Goal: Task Accomplishment & Management: Use online tool/utility

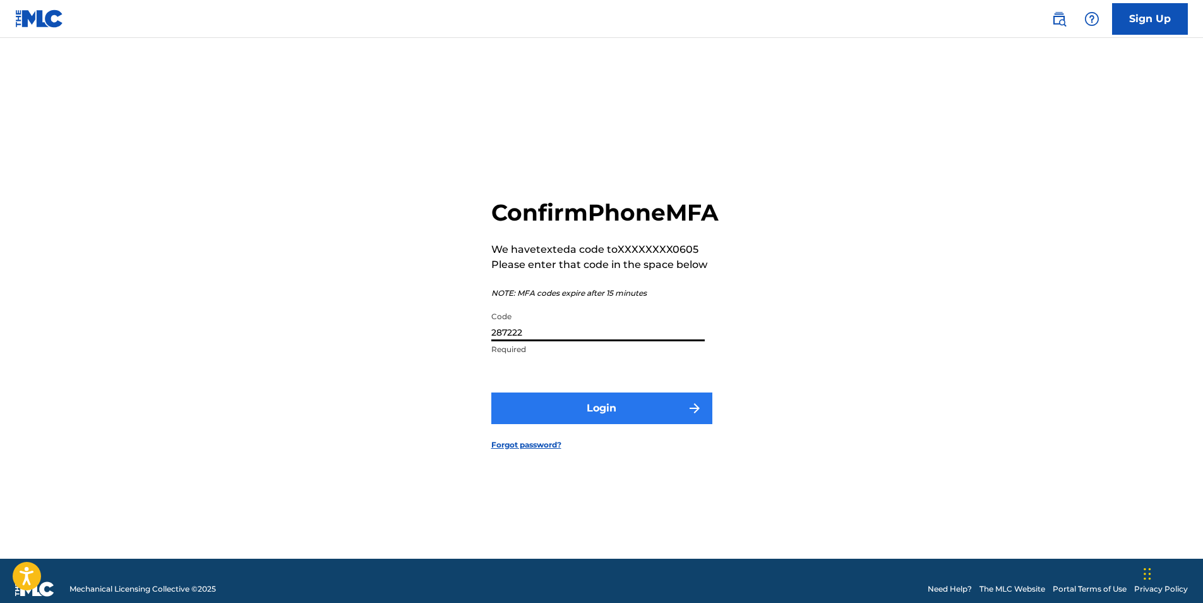
type input "287222"
click at [572, 412] on button "Login" at bounding box center [601, 408] width 221 height 32
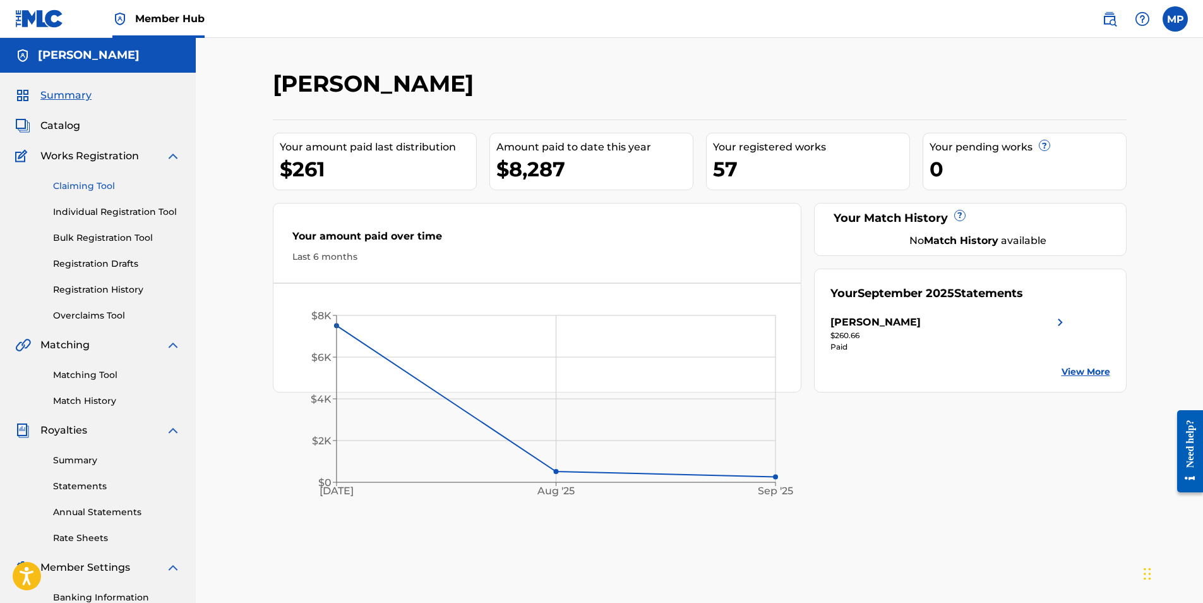
click at [114, 191] on link "Claiming Tool" at bounding box center [117, 185] width 128 height 13
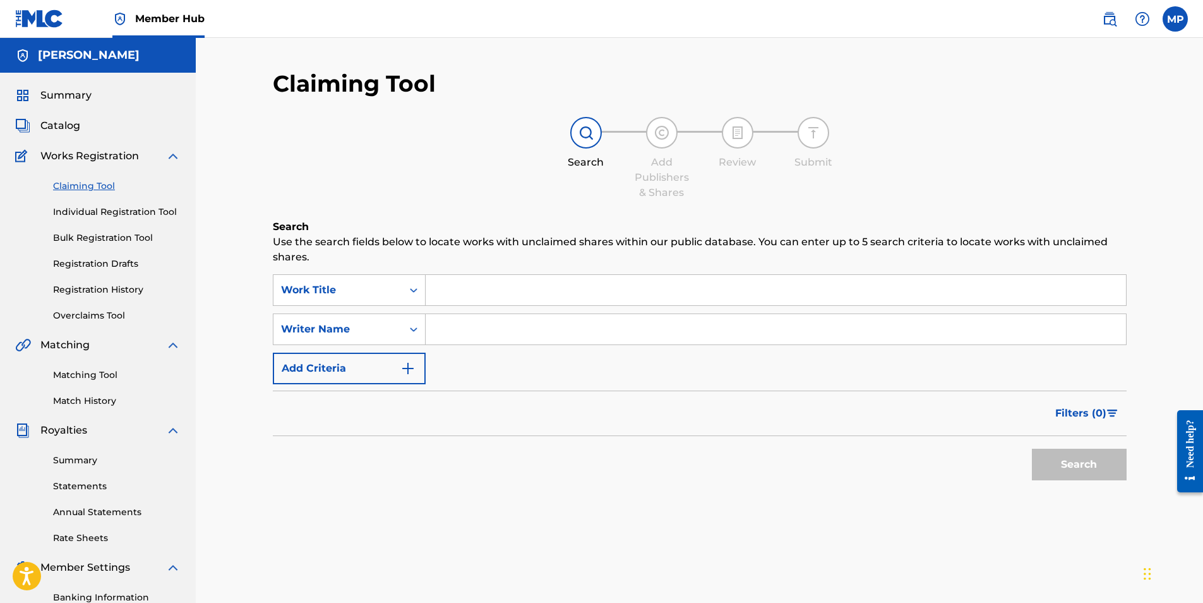
click at [488, 327] on input "Search Form" at bounding box center [776, 329] width 700 height 30
click at [1069, 464] on button "Search" at bounding box center [1079, 464] width 95 height 32
click at [503, 330] on input "1800it" at bounding box center [776, 329] width 700 height 30
drag, startPoint x: 496, startPoint y: 329, endPoint x: 405, endPoint y: 322, distance: 91.8
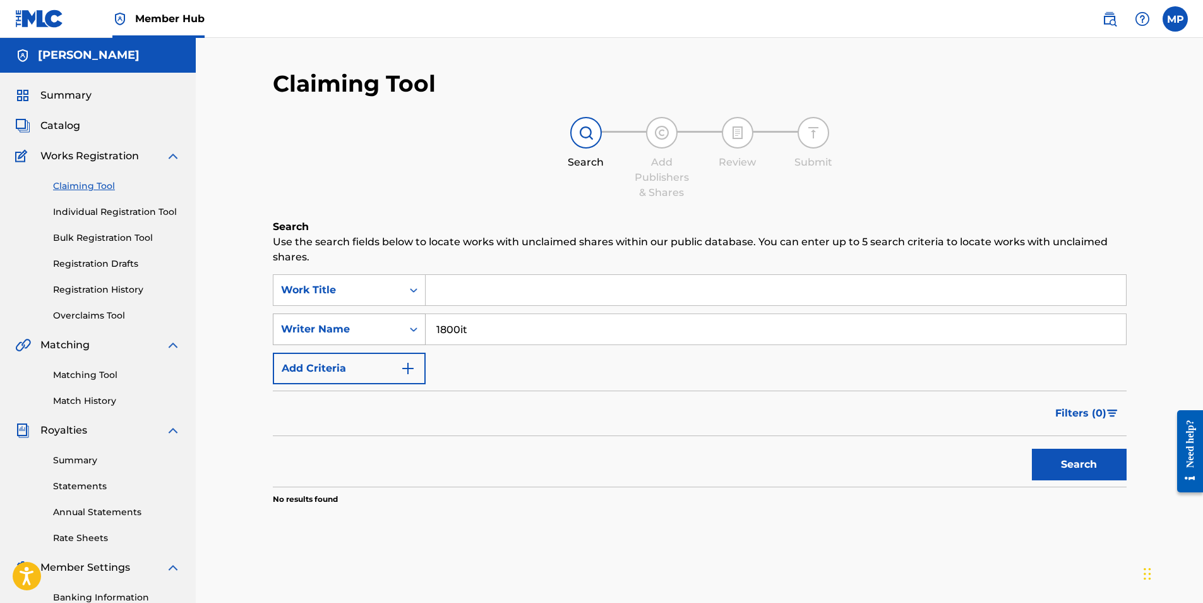
click at [405, 322] on div "SearchWithCriteria61e124ba-b201-4343-ac75-97d9f4dbf024 Writer Name 1800it" at bounding box center [700, 329] width 854 height 32
click at [407, 369] on img "Search Form" at bounding box center [407, 368] width 15 height 15
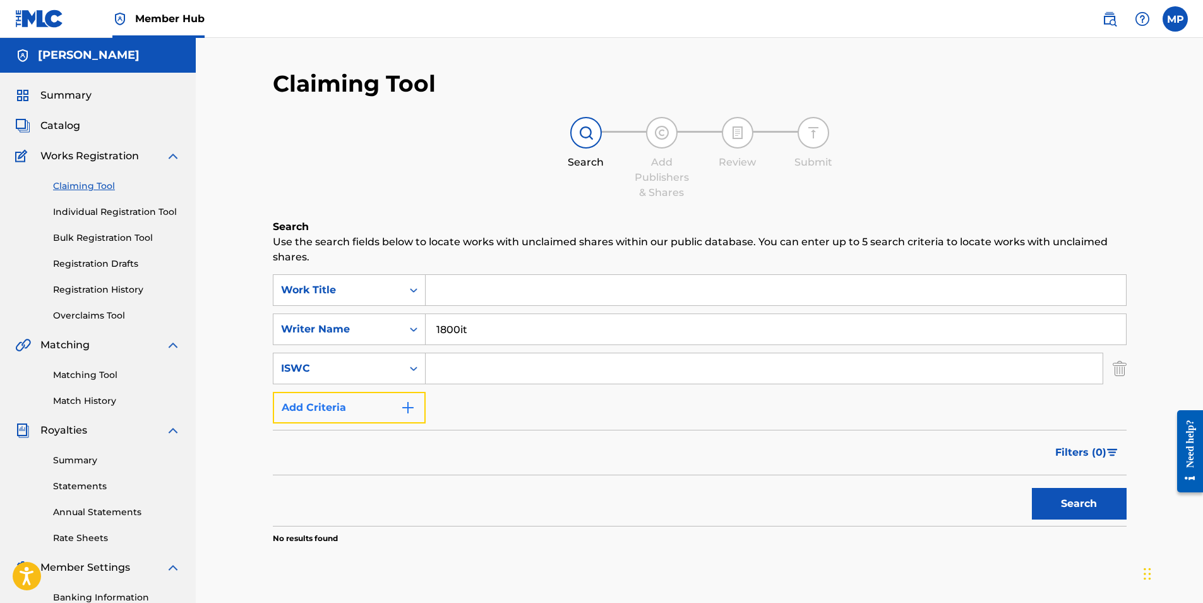
click at [408, 414] on img "Search Form" at bounding box center [407, 407] width 15 height 15
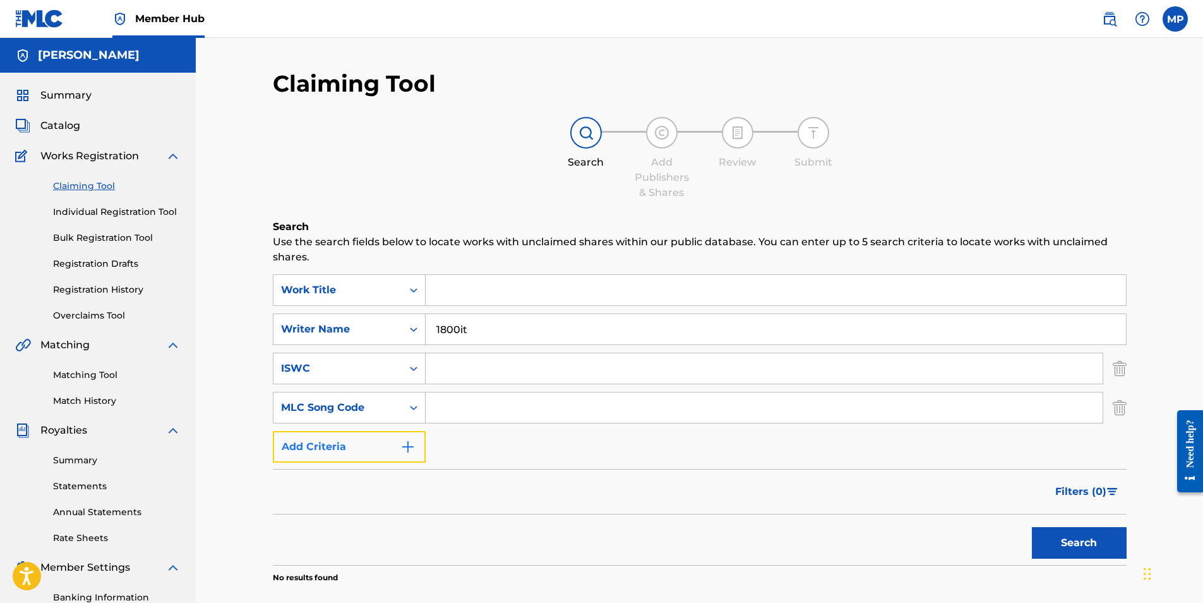
click at [407, 444] on img "Search Form" at bounding box center [407, 446] width 15 height 15
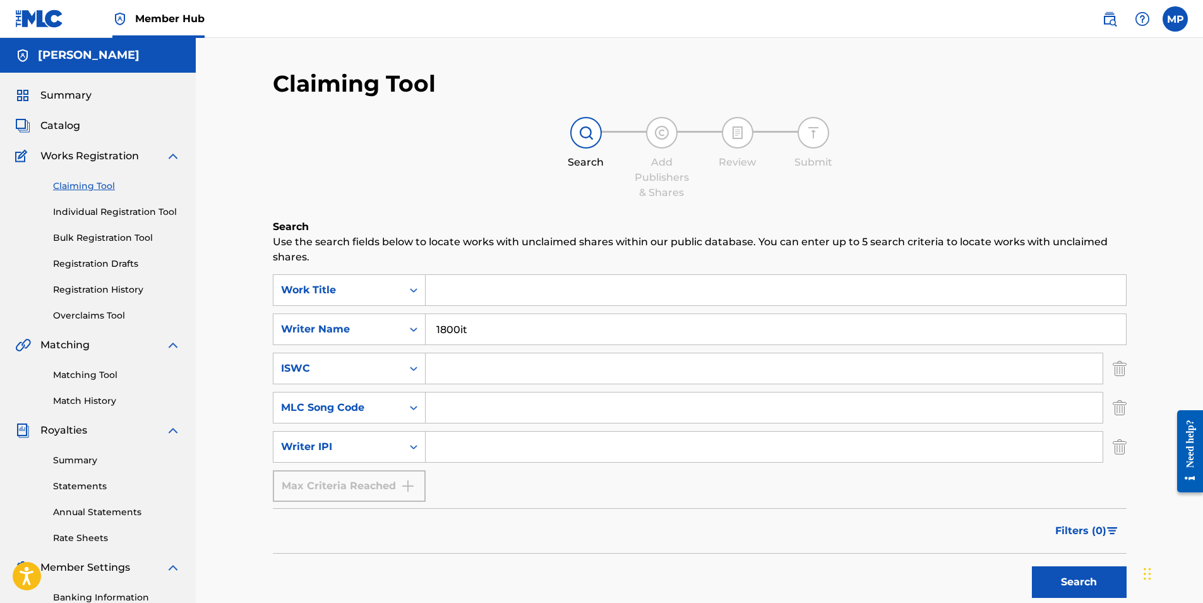
click at [397, 481] on div "Max Criteria Reached" at bounding box center [349, 486] width 153 height 32
click at [471, 328] on input "1800it" at bounding box center [776, 329] width 700 height 30
drag, startPoint x: 475, startPoint y: 327, endPoint x: 405, endPoint y: 327, distance: 69.5
click at [405, 327] on div "SearchWithCriteria61e124ba-b201-4343-ac75-97d9f4dbf024 Writer Name 1800it" at bounding box center [700, 329] width 854 height 32
type input "[PERSON_NAME]"
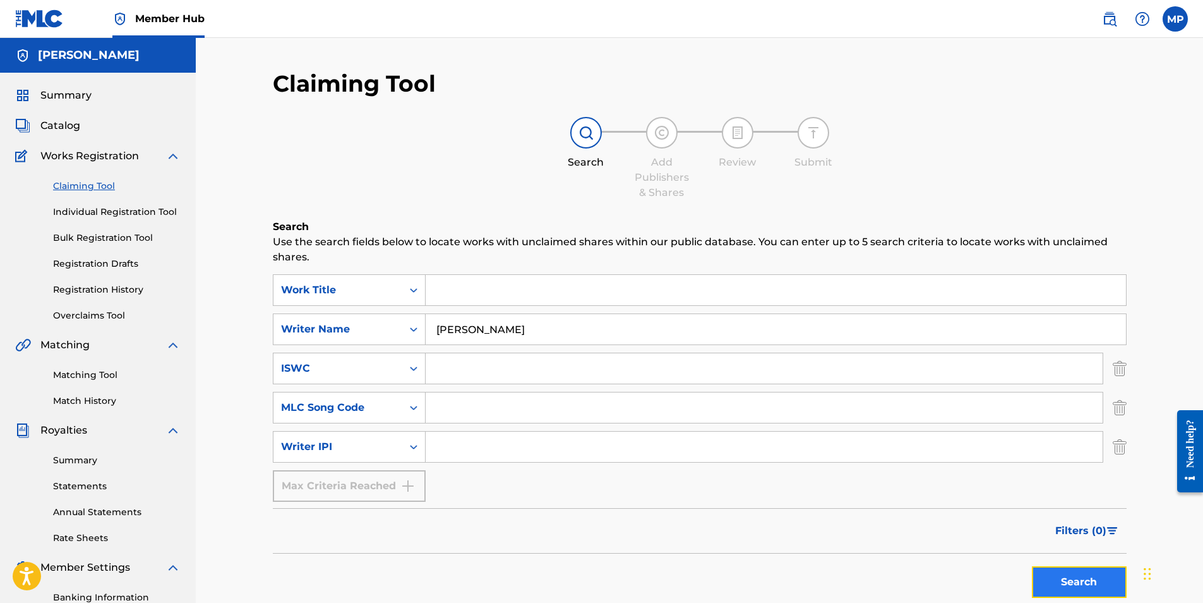
click at [1110, 591] on button "Search" at bounding box center [1079, 582] width 95 height 32
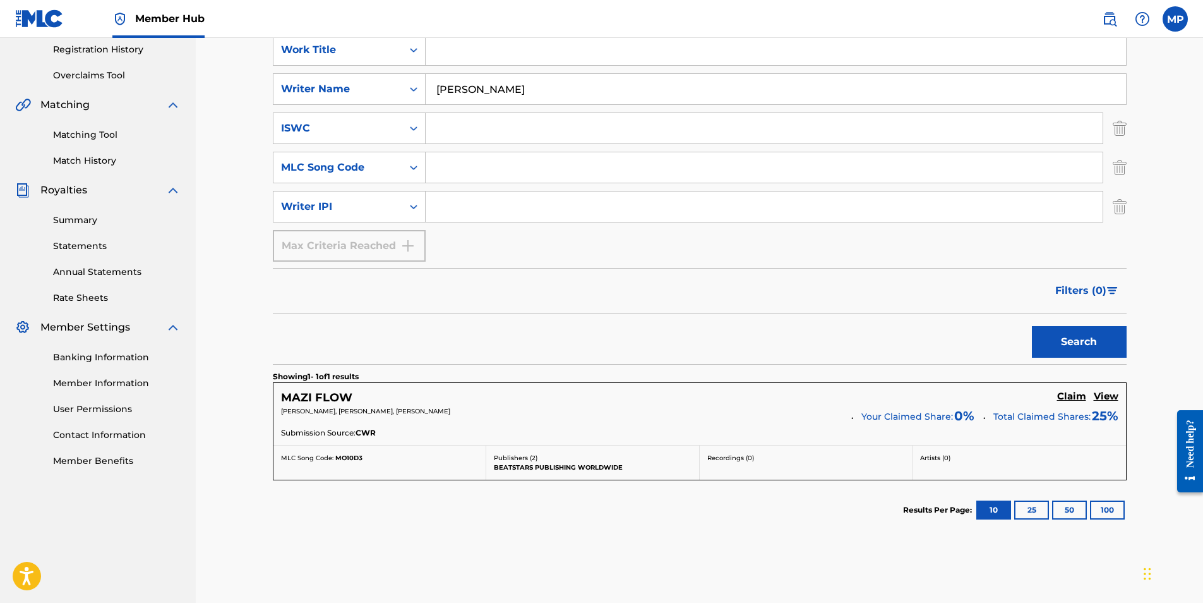
scroll to position [253, 0]
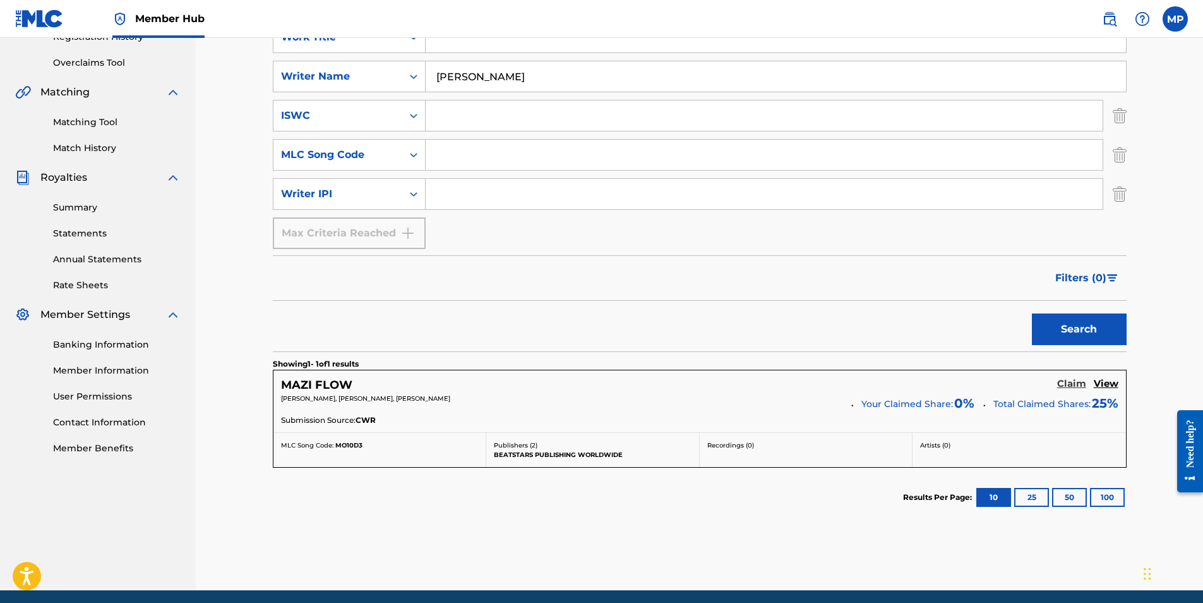
click at [1060, 388] on h5 "Claim" at bounding box center [1071, 384] width 29 height 12
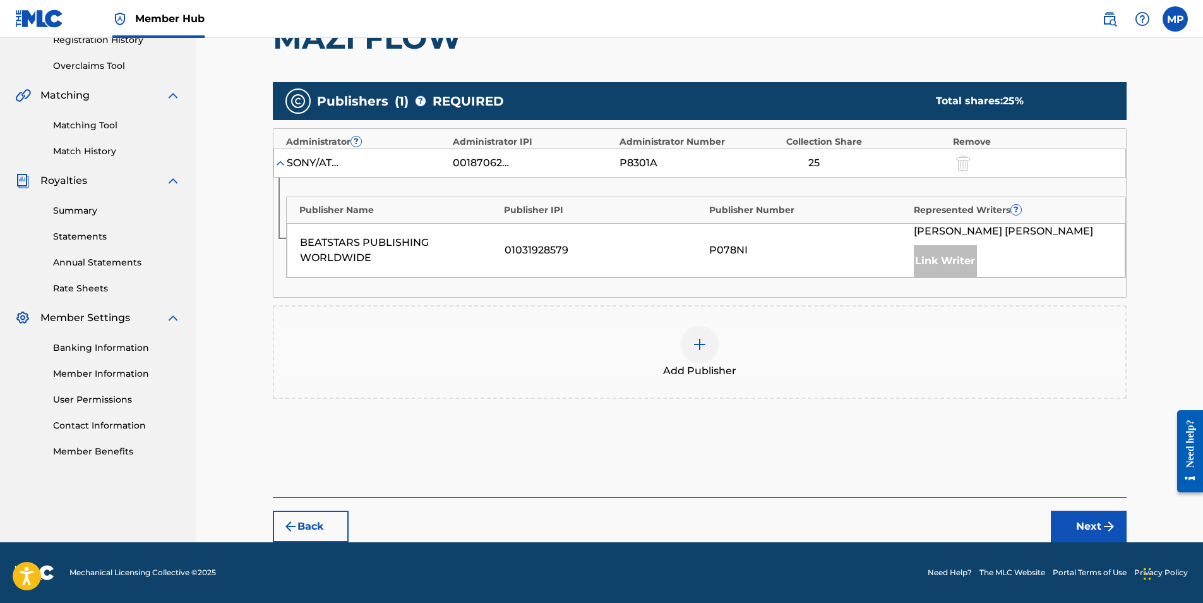
scroll to position [249, 0]
click at [931, 261] on div "Link Writer" at bounding box center [945, 261] width 63 height 32
click at [783, 245] on div "P078NI" at bounding box center [808, 250] width 198 height 15
click at [702, 352] on div at bounding box center [700, 344] width 38 height 38
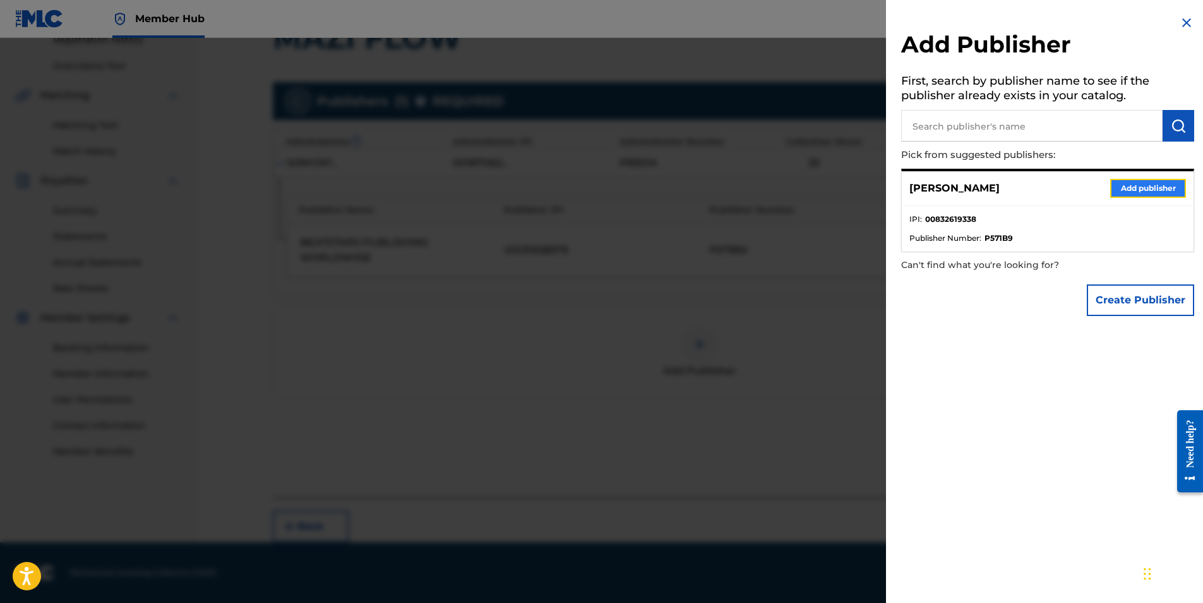
click at [1155, 187] on button "Add publisher" at bounding box center [1148, 188] width 76 height 19
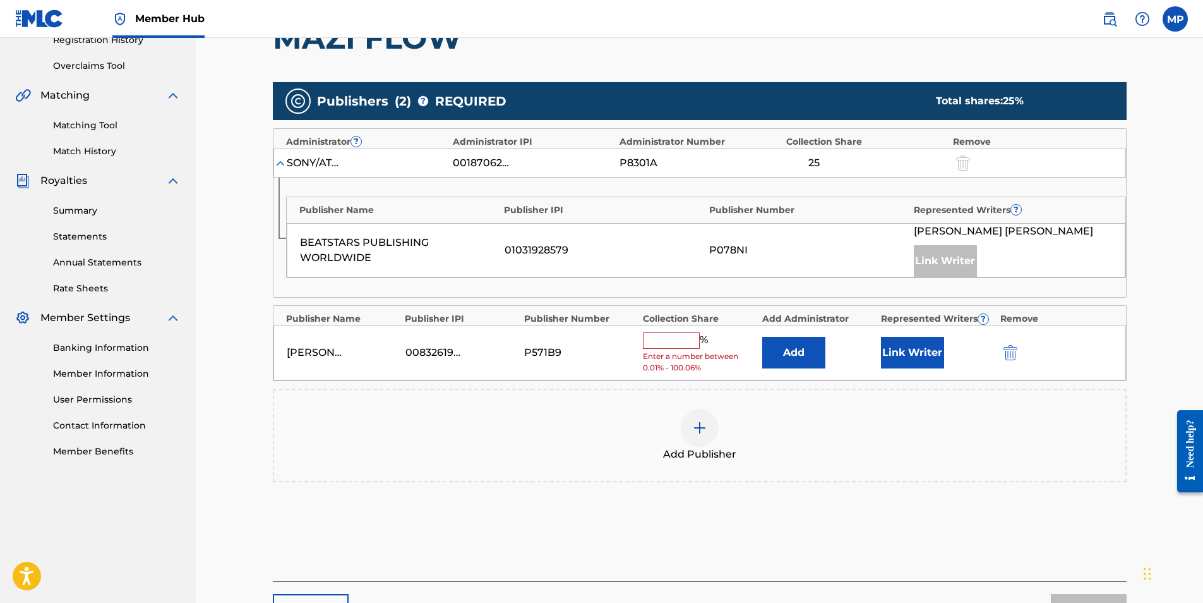
click at [673, 344] on input "text" at bounding box center [671, 340] width 57 height 16
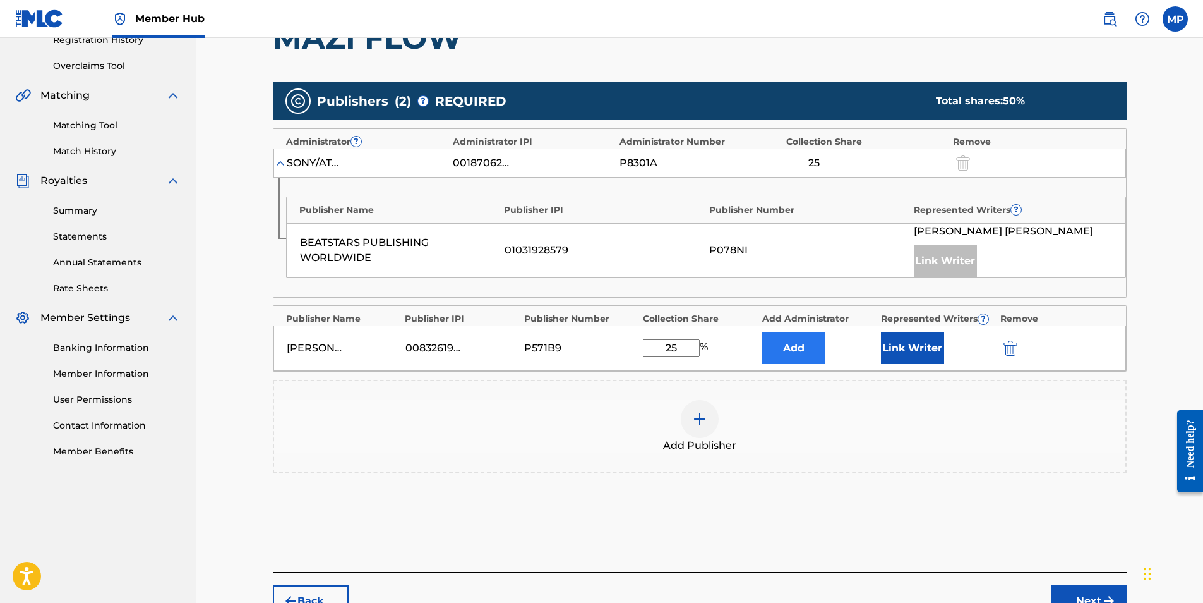
type input "25"
click at [818, 352] on button "Add" at bounding box center [793, 348] width 63 height 32
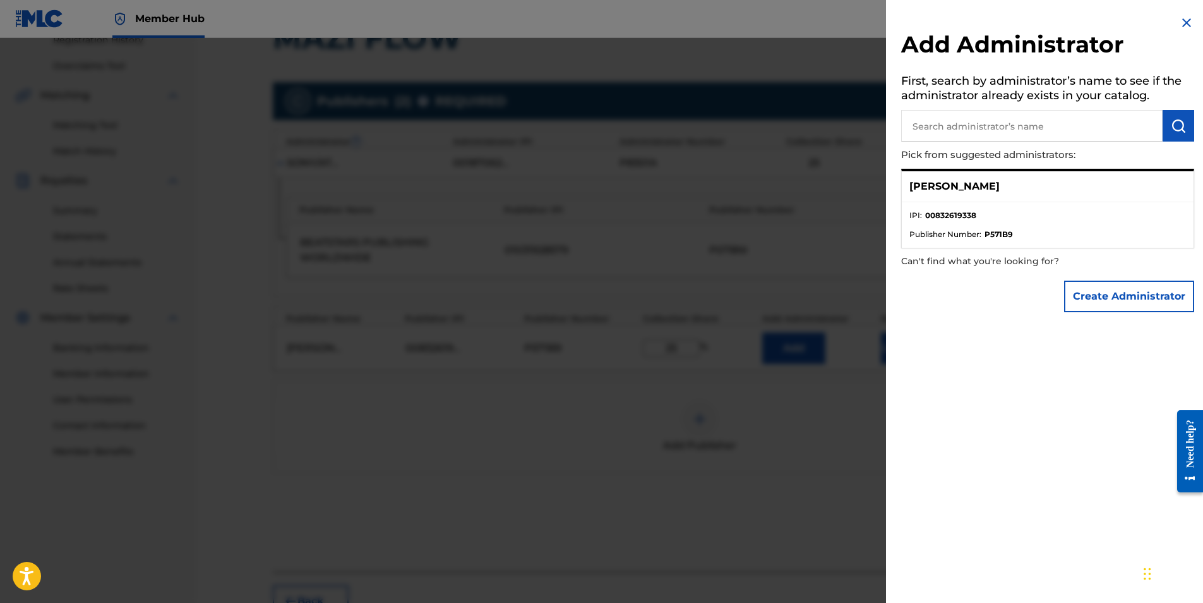
click at [849, 240] on div at bounding box center [601, 339] width 1203 height 603
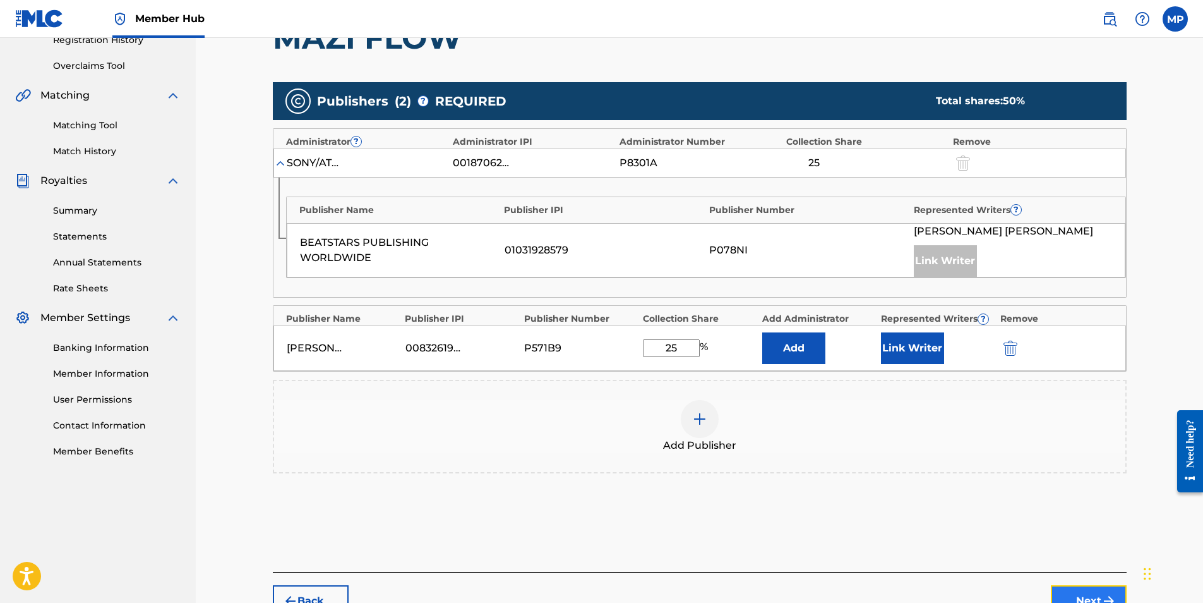
click at [1083, 594] on button "Next" at bounding box center [1089, 601] width 76 height 32
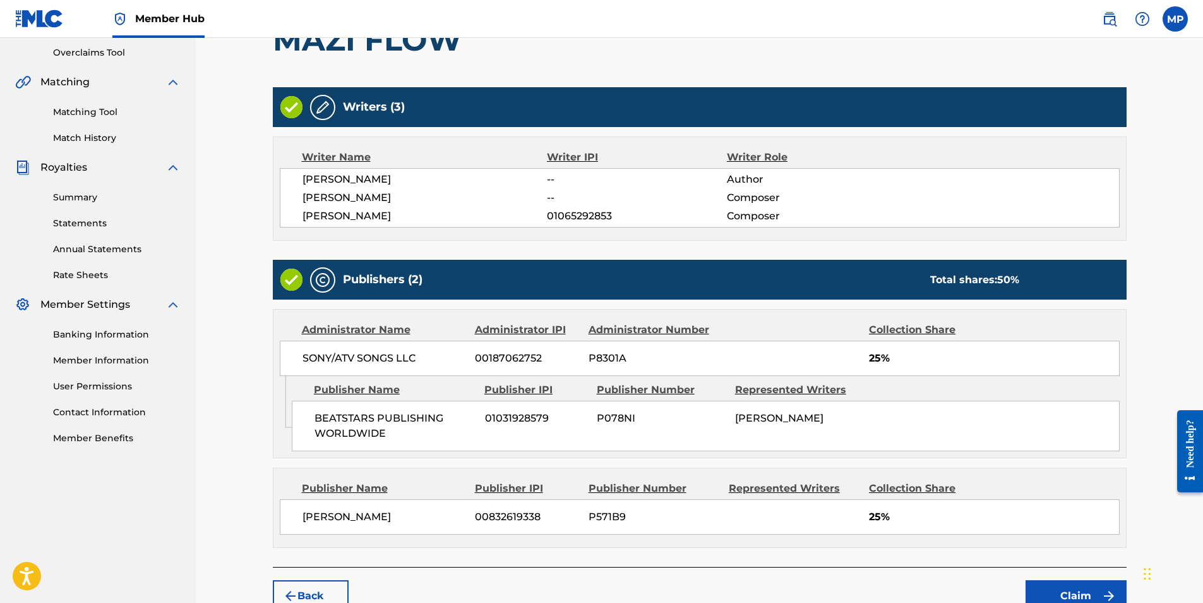
scroll to position [332, 0]
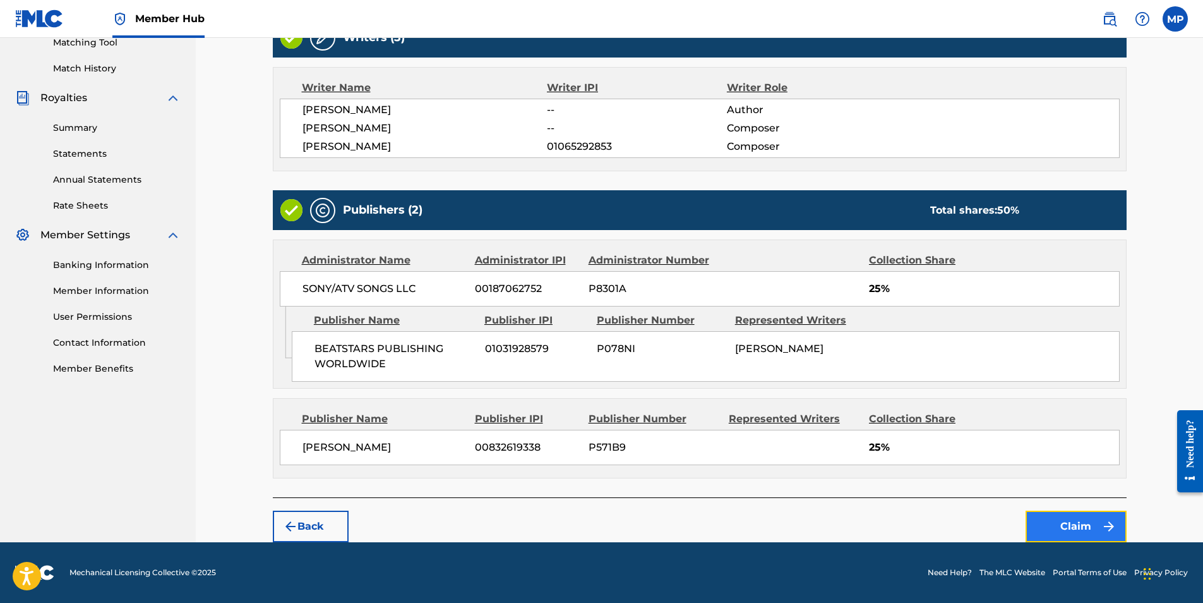
click at [1064, 531] on button "Claim" at bounding box center [1076, 526] width 101 height 32
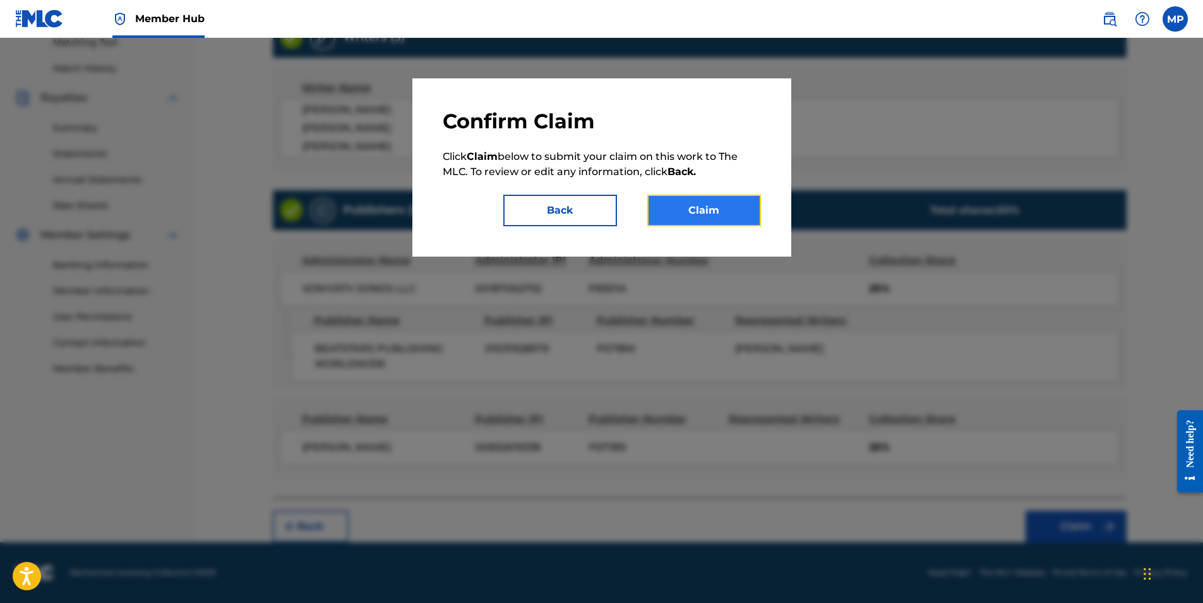
click at [735, 211] on button "Claim" at bounding box center [704, 211] width 114 height 32
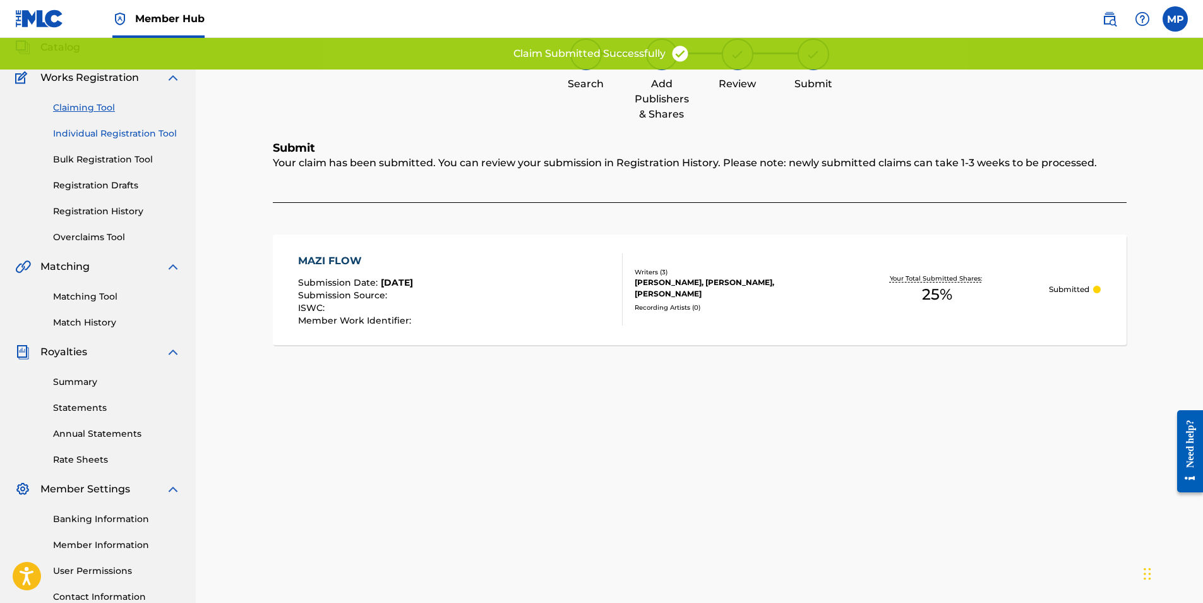
scroll to position [54, 0]
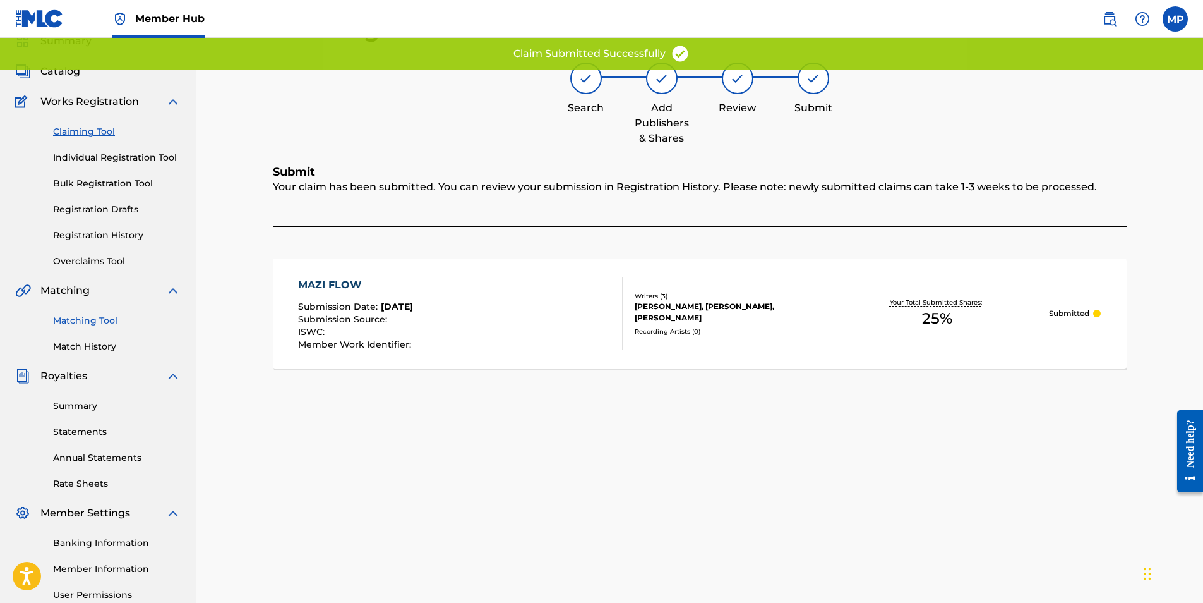
click at [97, 325] on link "Matching Tool" at bounding box center [117, 320] width 128 height 13
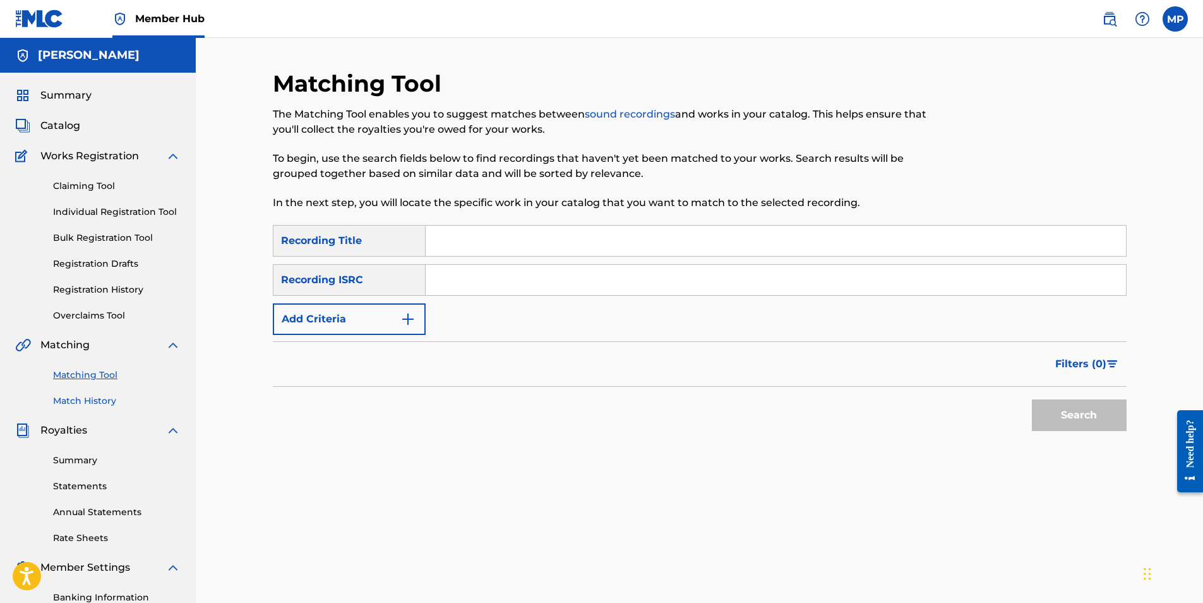
click at [97, 398] on link "Match History" at bounding box center [117, 400] width 128 height 13
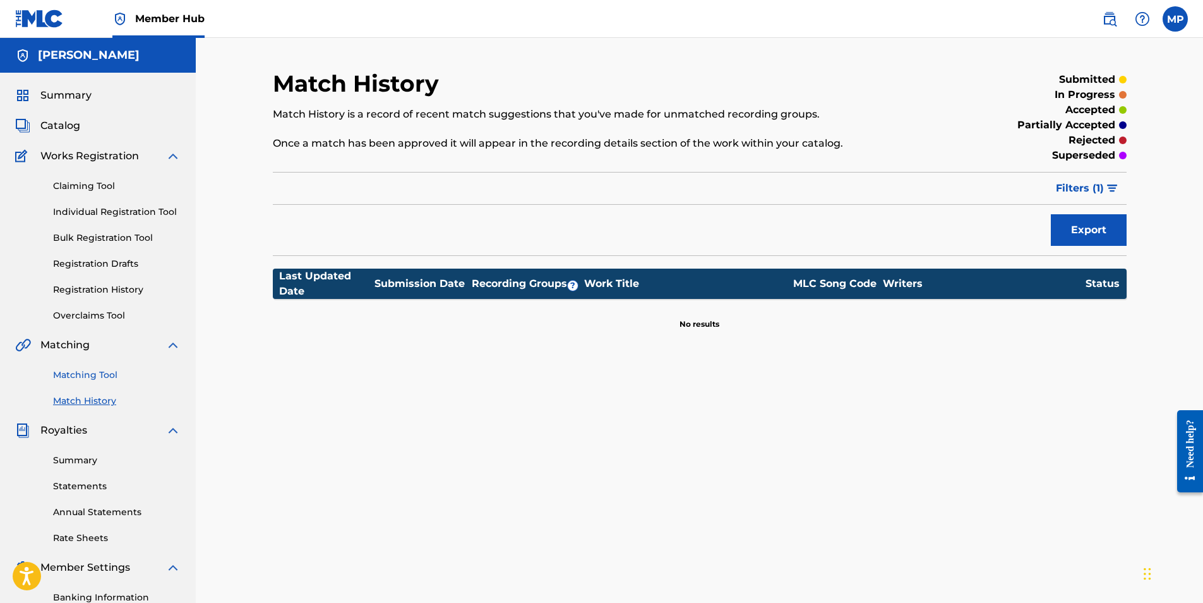
click at [108, 375] on link "Matching Tool" at bounding box center [117, 374] width 128 height 13
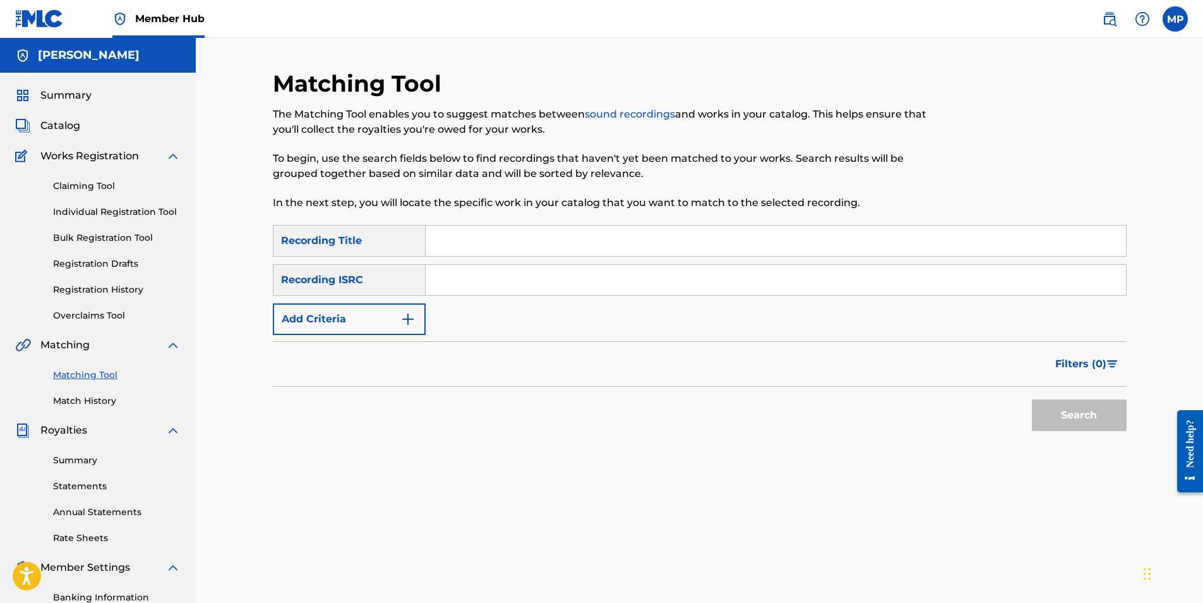
paste input "DaeMoney - GTA (Official Video) (feat. Veeze & LUCKI)"
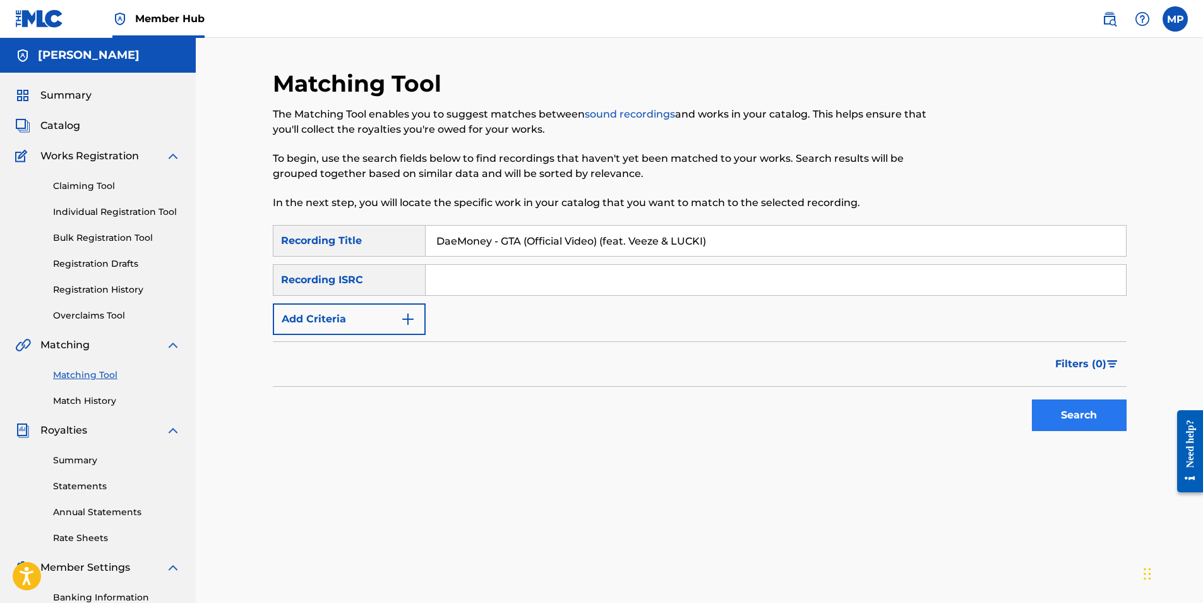
type input "DaeMoney - GTA (Official Video) (feat. Veeze & LUCKI)"
click at [1065, 416] on button "Search" at bounding box center [1079, 415] width 95 height 32
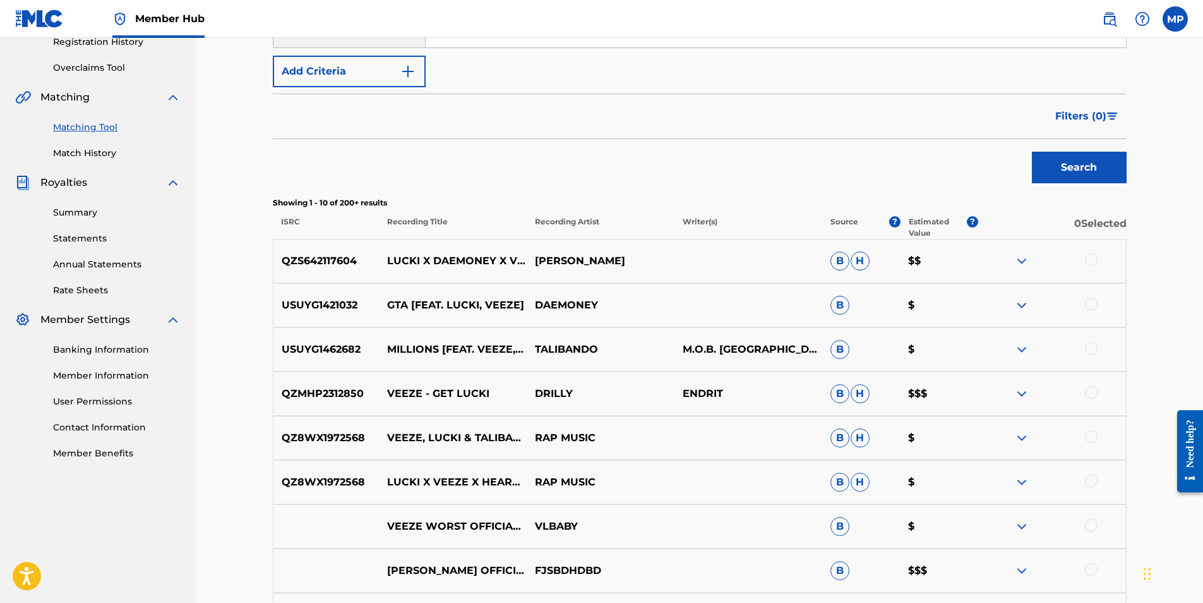
scroll to position [253, 0]
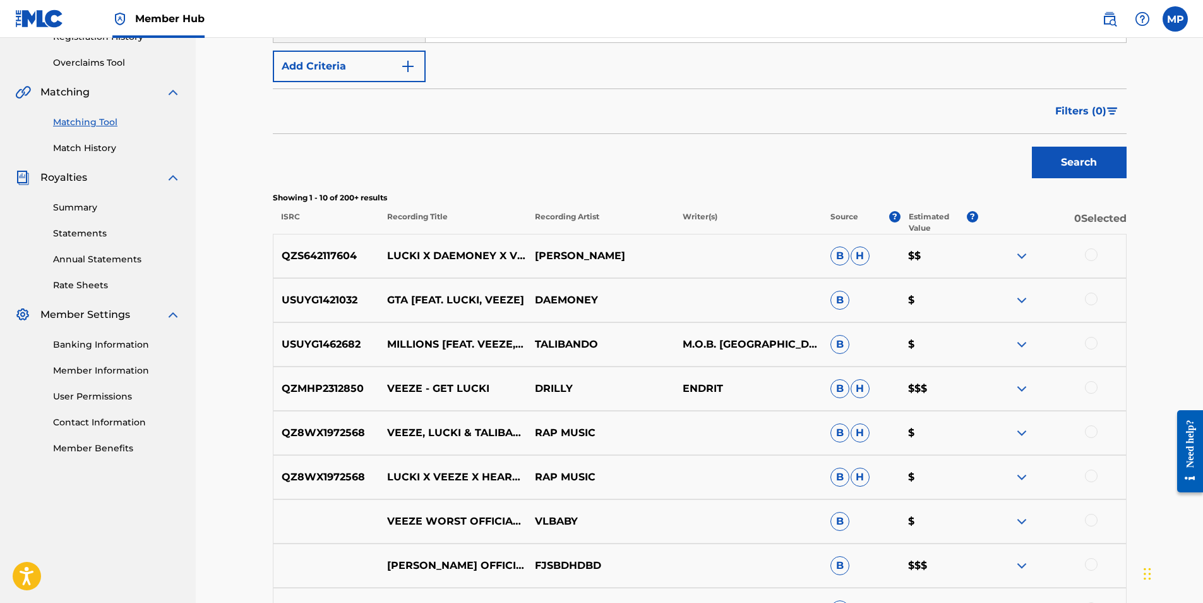
click at [1095, 301] on div at bounding box center [1091, 298] width 13 height 13
click at [1088, 251] on div at bounding box center [1091, 254] width 13 height 13
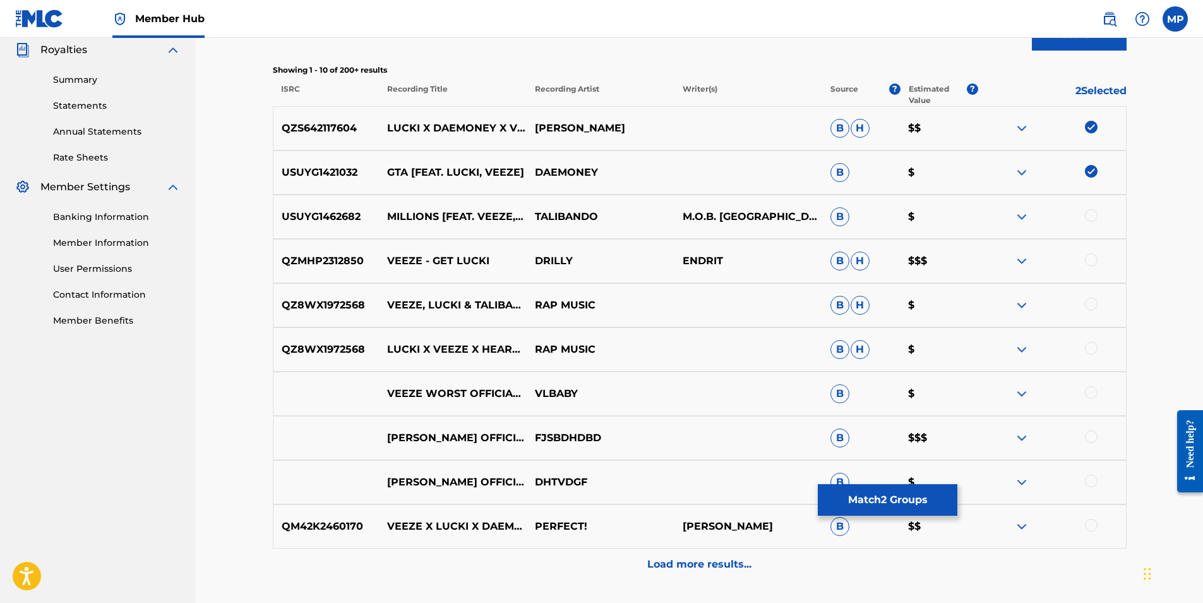
scroll to position [355, 0]
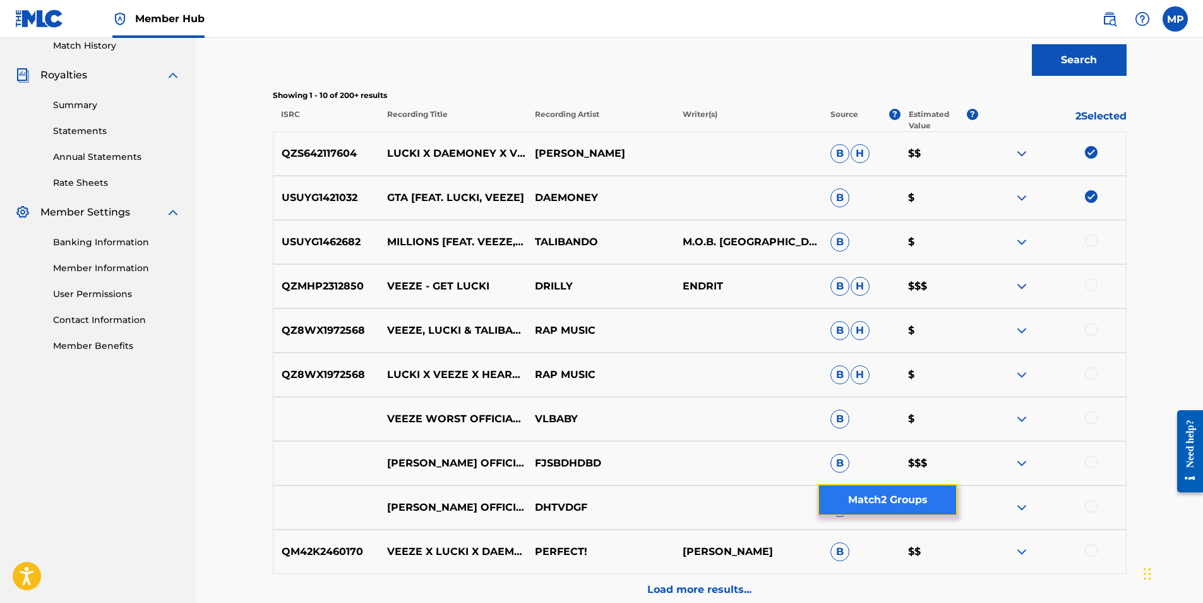
click at [922, 493] on button "Match 2 Groups" at bounding box center [888, 500] width 140 height 32
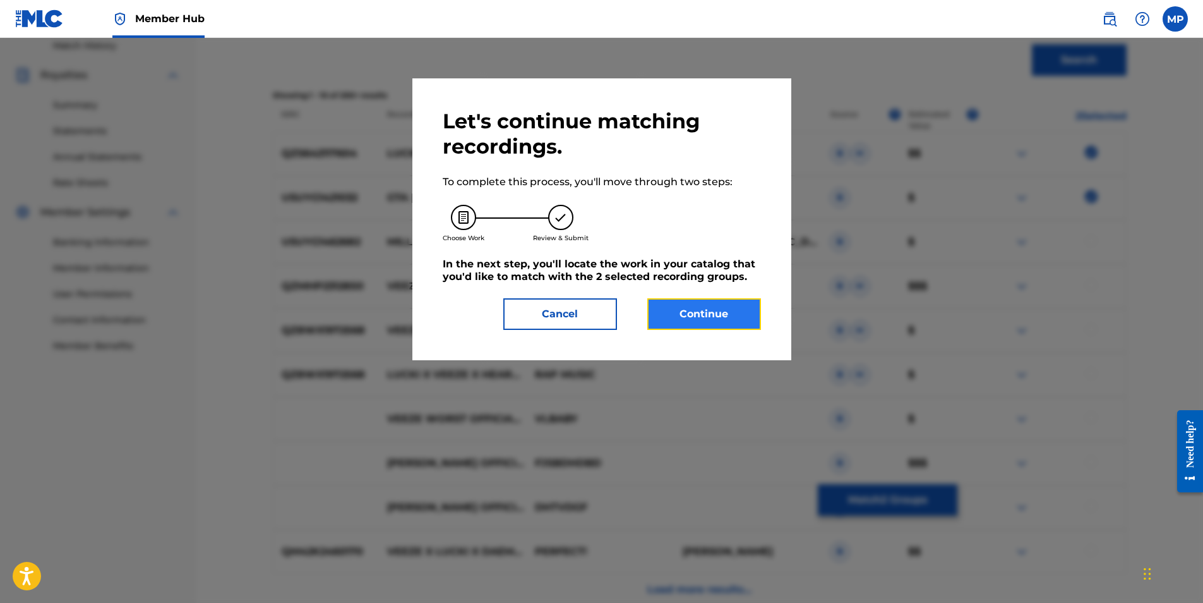
click at [701, 305] on button "Continue" at bounding box center [704, 314] width 114 height 32
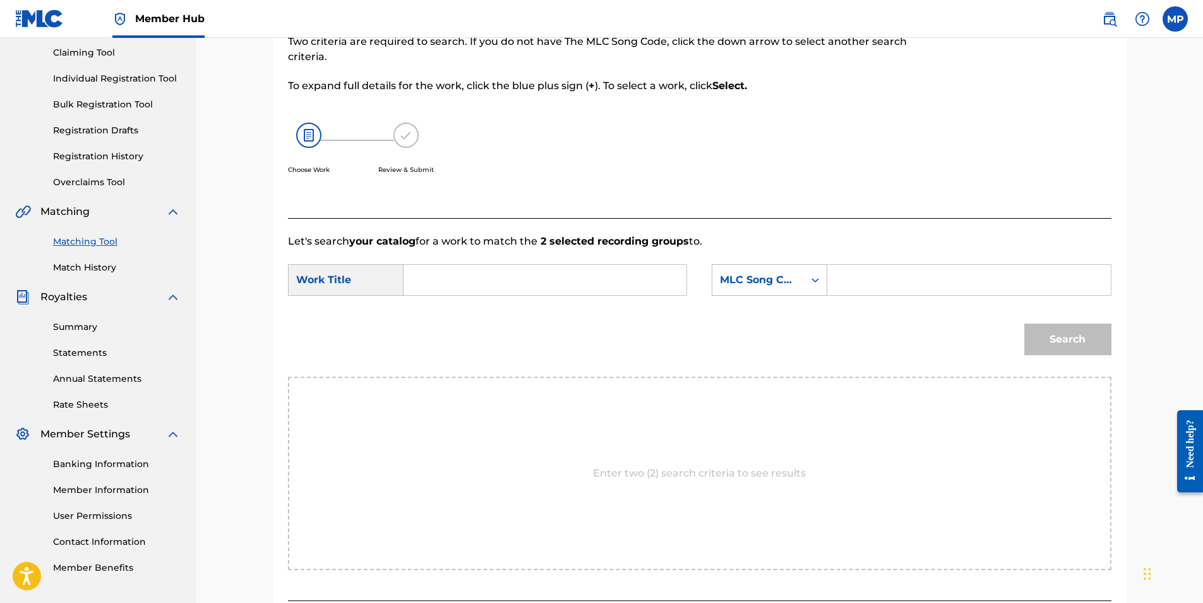
scroll to position [112, 0]
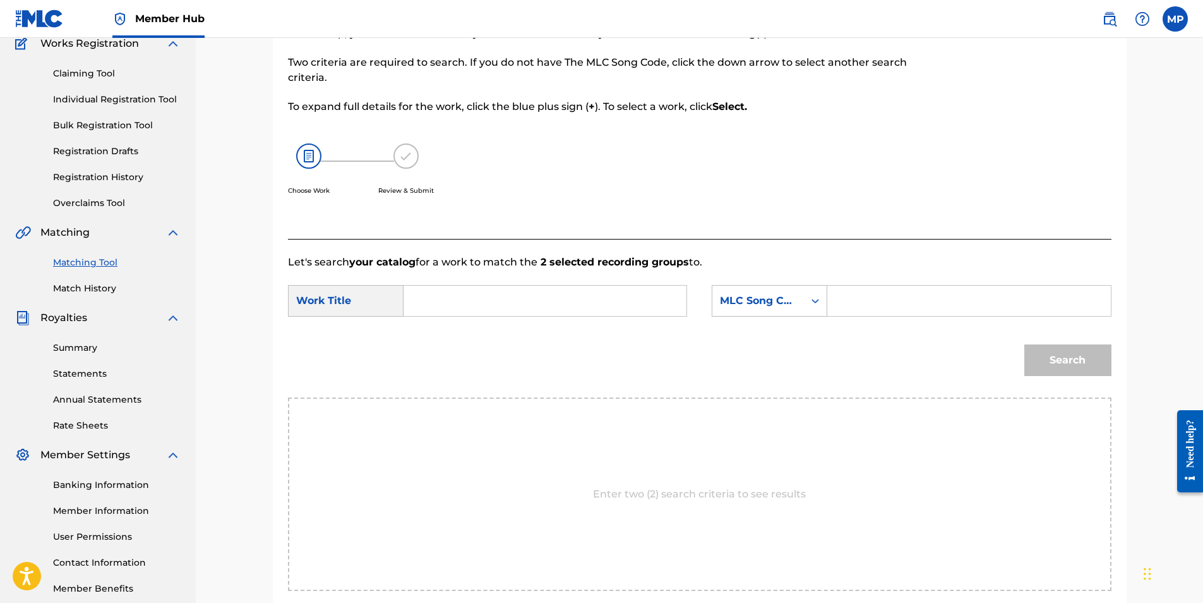
click at [457, 299] on input "Search Form" at bounding box center [544, 300] width 261 height 30
type input "GTA"
click at [1083, 375] on div "Search" at bounding box center [1064, 357] width 93 height 51
click at [571, 303] on input "GTA" at bounding box center [544, 300] width 261 height 30
click at [852, 297] on input "Search Form" at bounding box center [968, 300] width 261 height 30
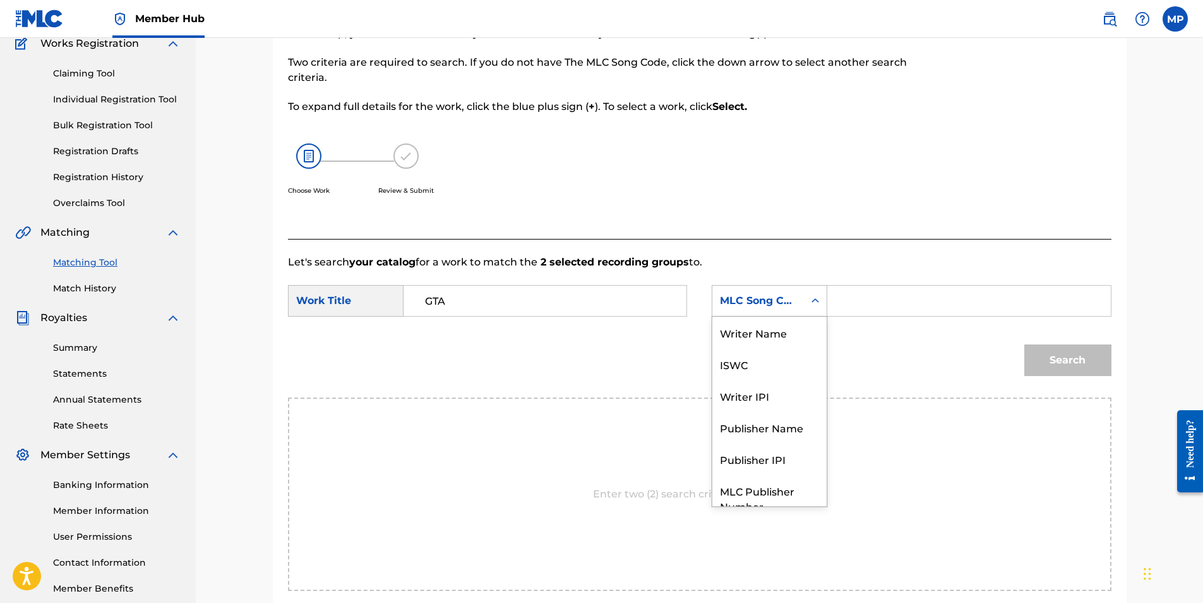
click at [779, 301] on div "MLC Song Code" at bounding box center [758, 300] width 76 height 15
click at [776, 339] on div "Writer Name" at bounding box center [769, 332] width 114 height 32
click at [839, 306] on input "Search Form" at bounding box center [968, 300] width 261 height 30
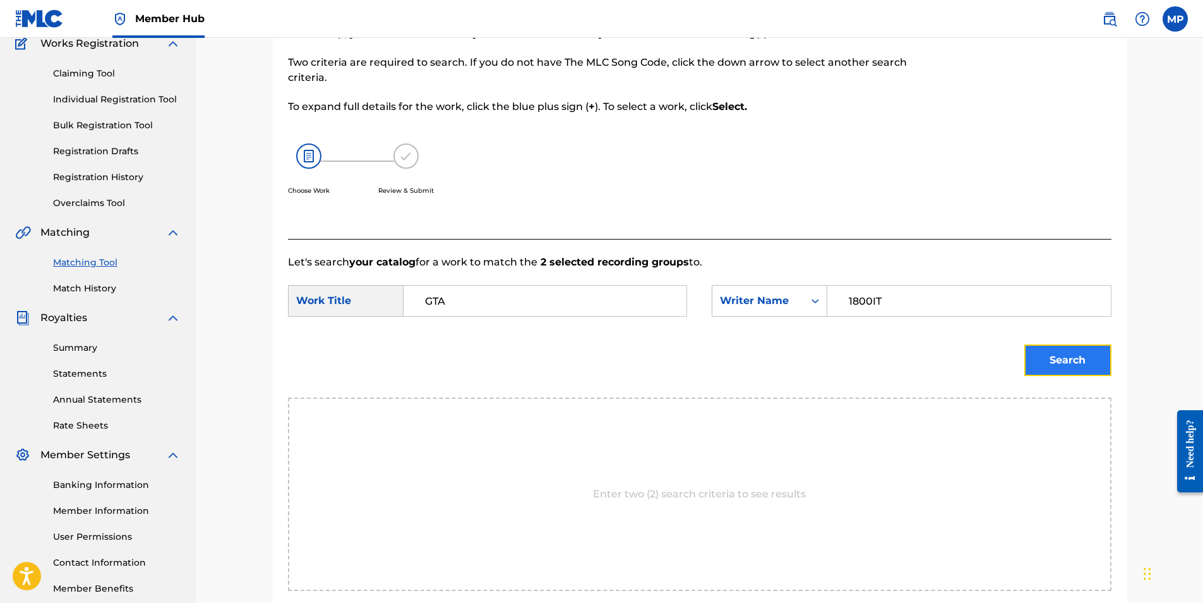
click at [1059, 354] on button "Search" at bounding box center [1067, 360] width 87 height 32
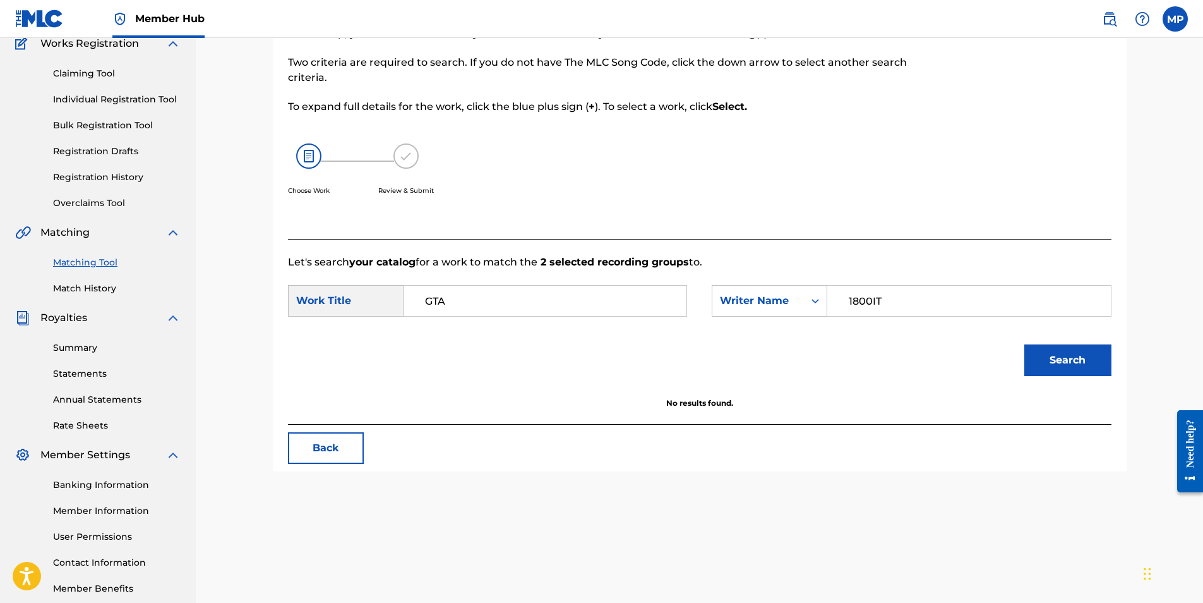
drag, startPoint x: 903, startPoint y: 297, endPoint x: 833, endPoint y: 296, distance: 70.1
click at [833, 296] on div "1800IT" at bounding box center [969, 301] width 284 height 32
type input "DAE MONEY"
click at [1072, 352] on button "Search" at bounding box center [1067, 360] width 87 height 32
click at [444, 328] on form "SearchWithCriteria0b0235cc-76c7-4ba2-bc7c-17c46172794e Work Title GTA SearchWit…" at bounding box center [700, 334] width 824 height 128
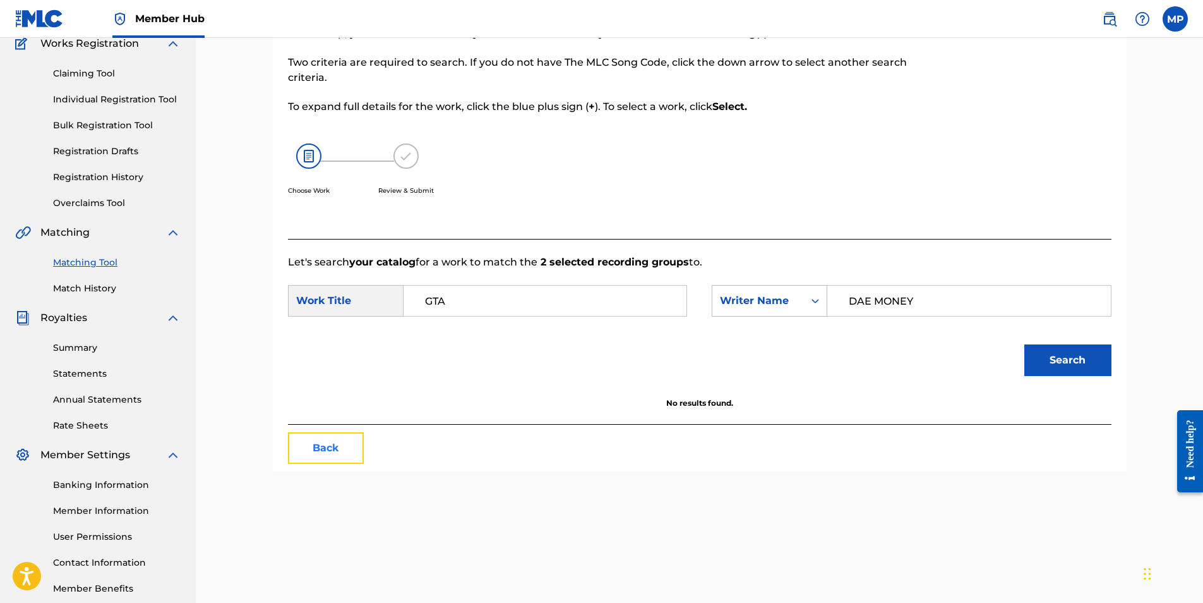
click at [344, 440] on button "Back" at bounding box center [326, 448] width 76 height 32
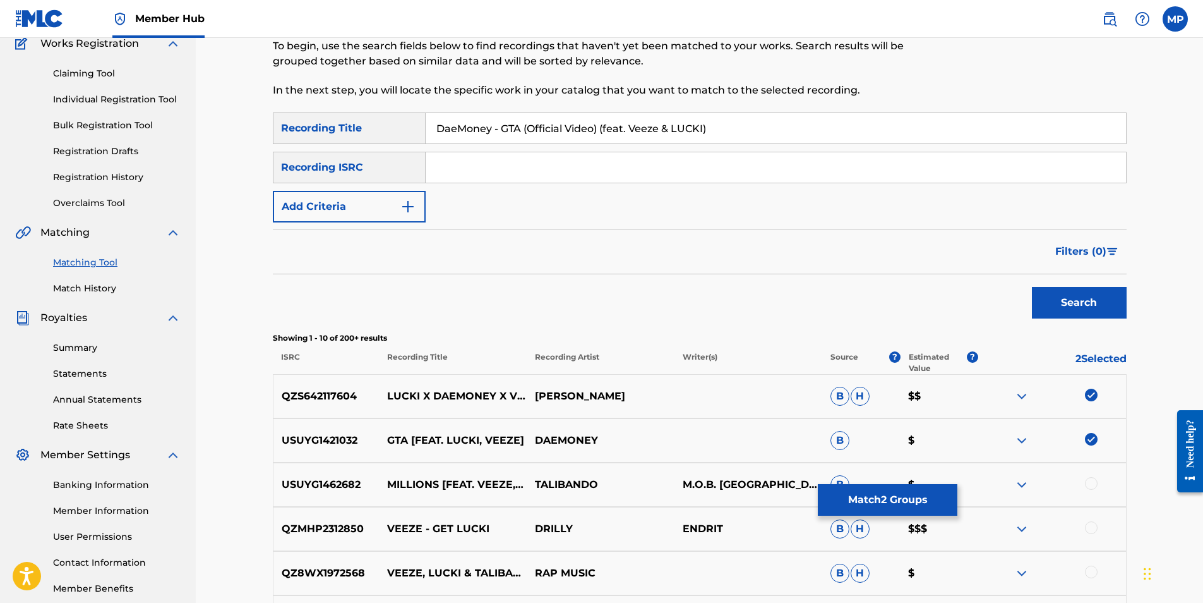
drag, startPoint x: 709, startPoint y: 129, endPoint x: 97, endPoint y: 82, distance: 613.2
click at [97, 82] on main "[PERSON_NAME] Summary Catalog Works Registration Claiming Tool Individual Regis…" at bounding box center [601, 417] width 1203 height 985
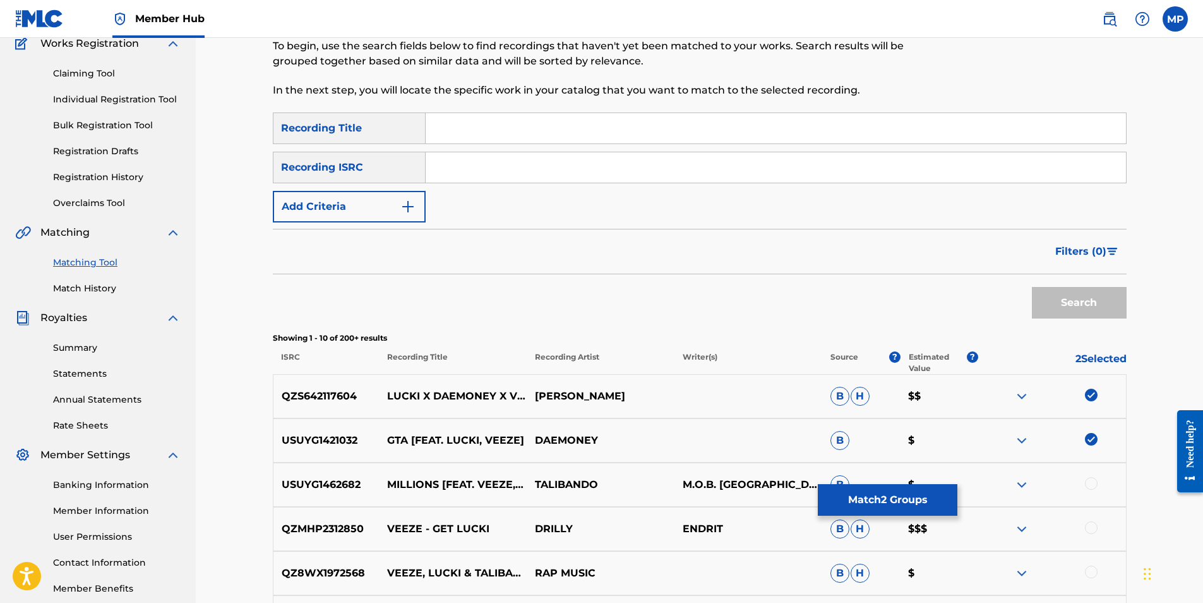
paste input "2 MANY TEARS 2 HOLD"
type input "2 MANY TEARS 2 HOLD"
click at [1066, 297] on button "Search" at bounding box center [1079, 303] width 95 height 32
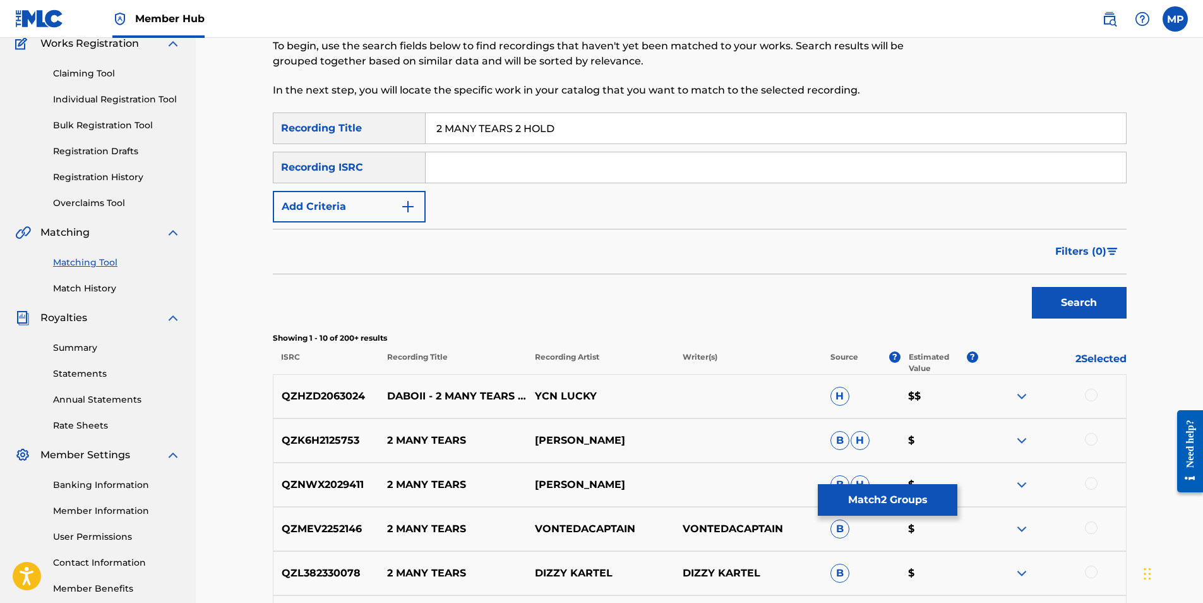
click at [1093, 393] on div at bounding box center [1091, 394] width 13 height 13
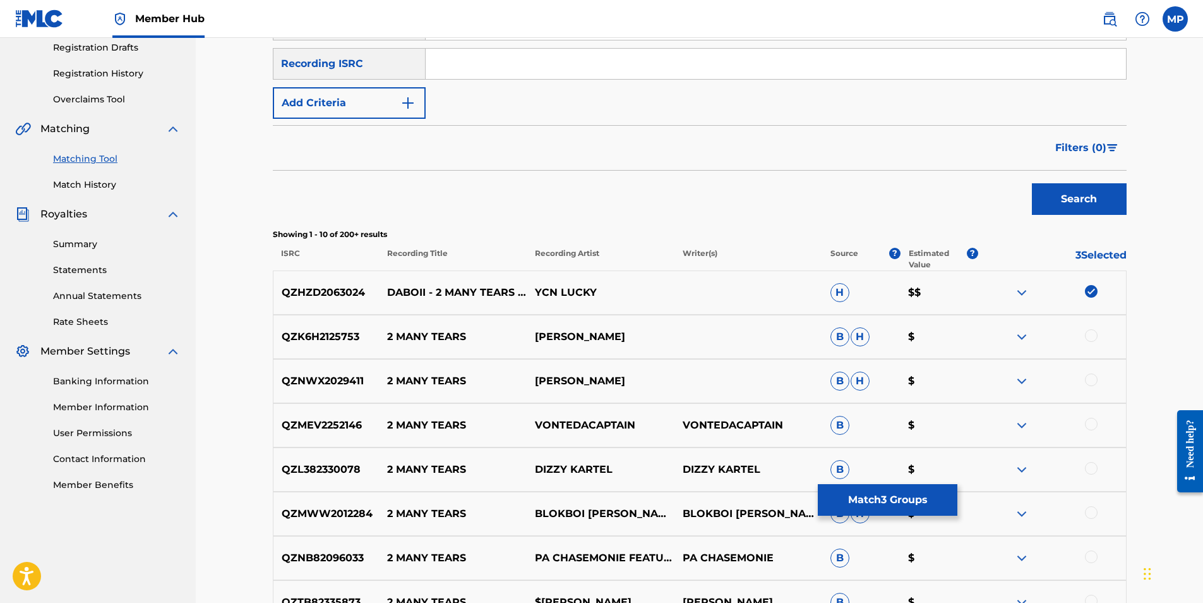
scroll to position [428, 0]
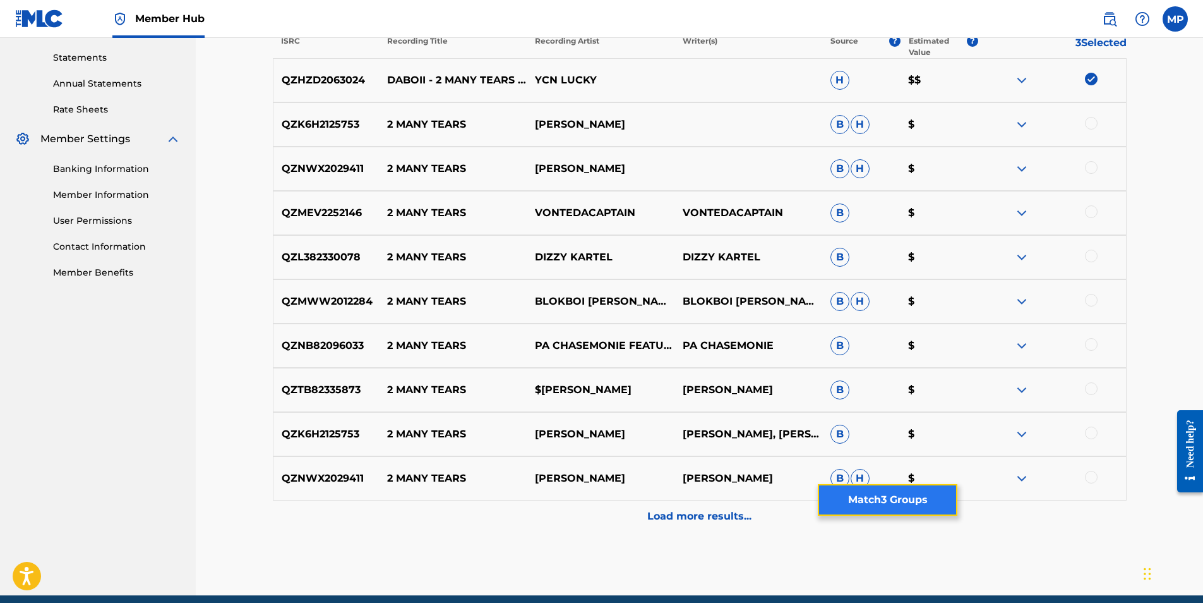
click at [858, 500] on button "Match 3 Groups" at bounding box center [888, 500] width 140 height 32
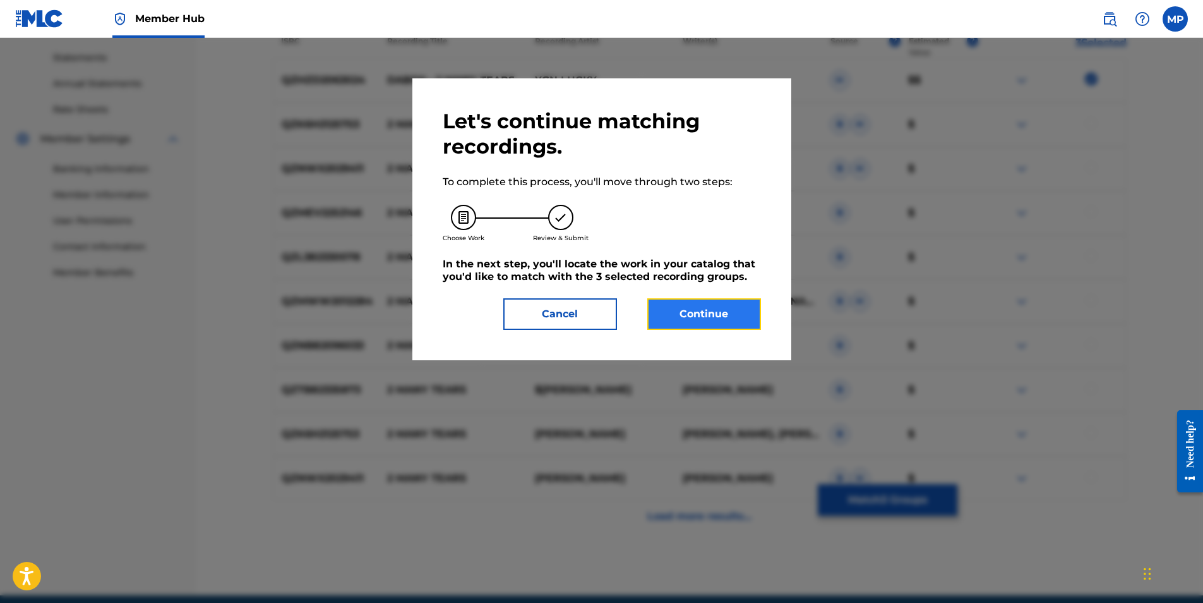
click at [721, 327] on button "Continue" at bounding box center [704, 314] width 114 height 32
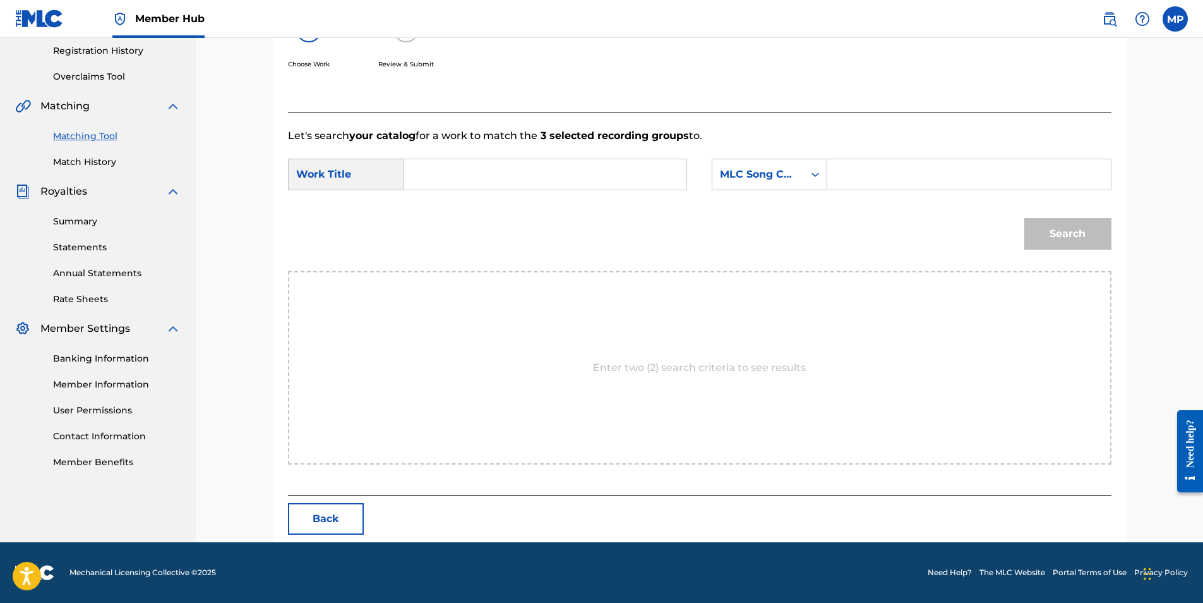
click at [465, 180] on input "Search Form" at bounding box center [544, 174] width 261 height 30
paste input "2 MANY TEARS 2 HOLD"
type input "2 MANY TEARS 2 HOLD"
click at [880, 180] on input "Search Form" at bounding box center [968, 174] width 261 height 30
click at [824, 186] on div "Search Form" at bounding box center [815, 174] width 23 height 30
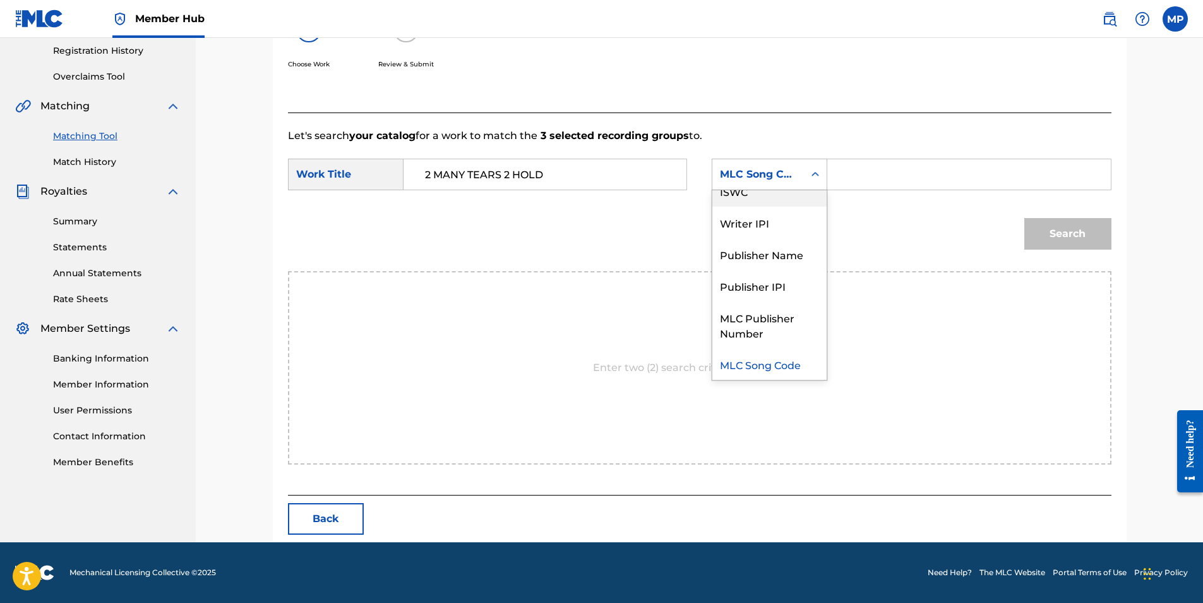
scroll to position [0, 0]
click at [776, 214] on div "Writer Name" at bounding box center [769, 206] width 114 height 32
click at [875, 176] on input "Search Form" at bounding box center [968, 174] width 261 height 30
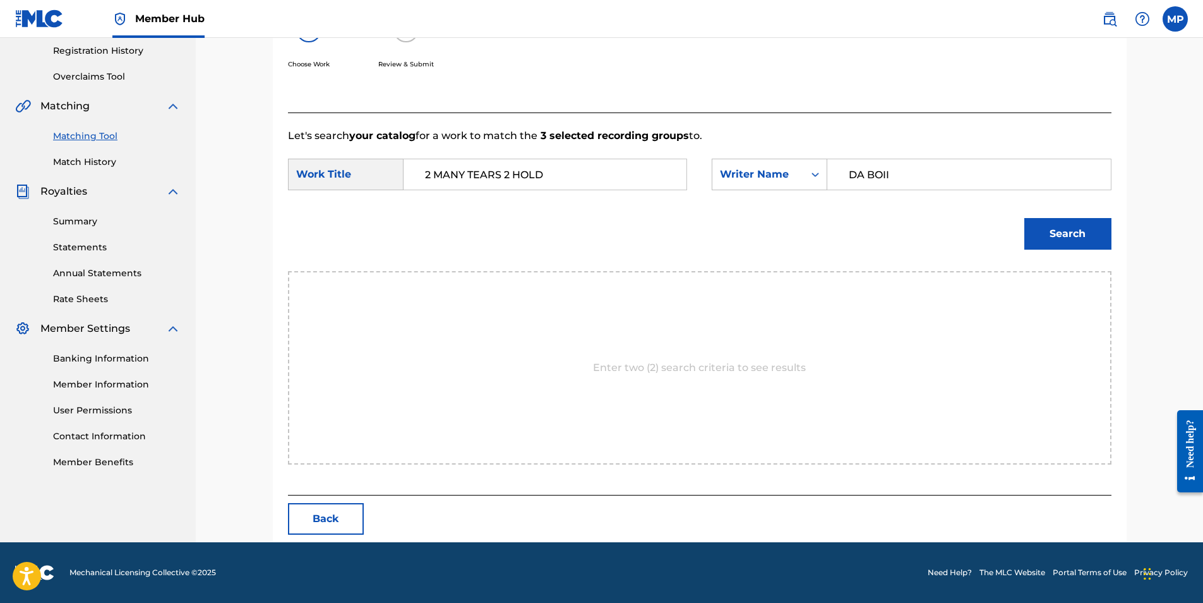
click at [1024, 218] on button "Search" at bounding box center [1067, 234] width 87 height 32
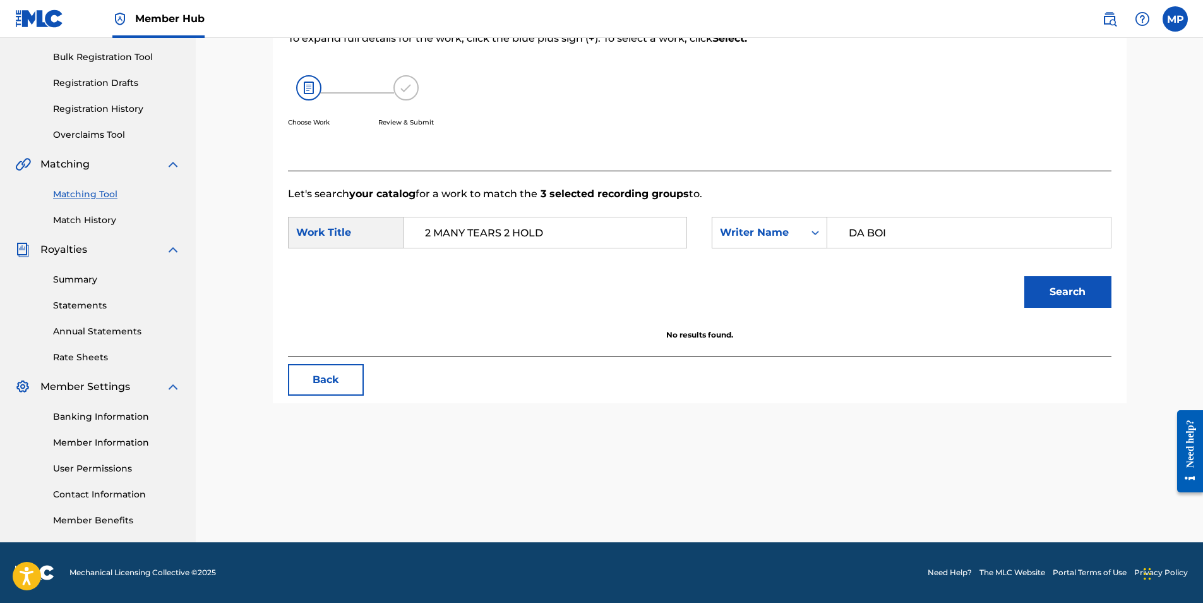
type input "DA BOI"
click at [1024, 276] on button "Search" at bounding box center [1067, 292] width 87 height 32
click at [323, 391] on button "Back" at bounding box center [326, 380] width 76 height 32
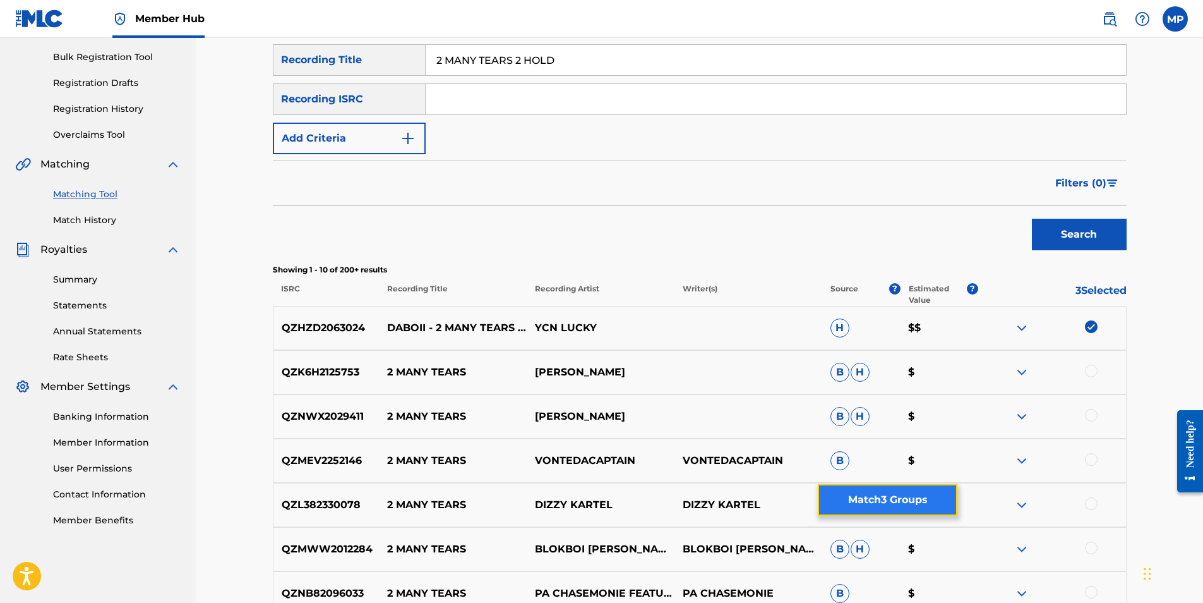
click at [920, 509] on button "Match 3 Groups" at bounding box center [888, 500] width 140 height 32
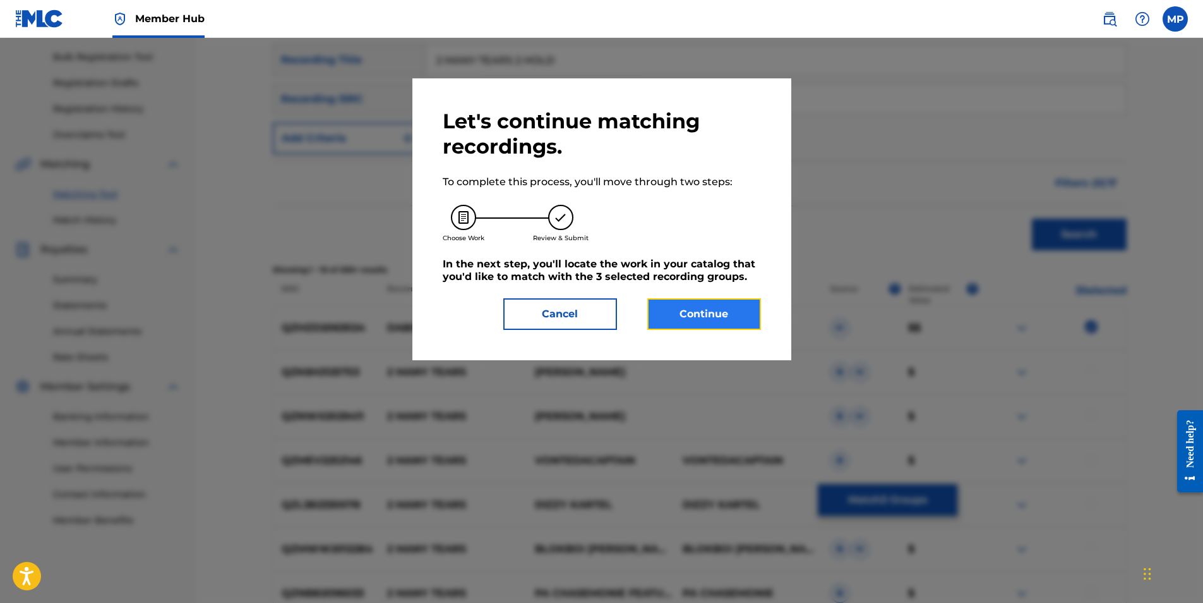
click at [690, 303] on button "Continue" at bounding box center [704, 314] width 114 height 32
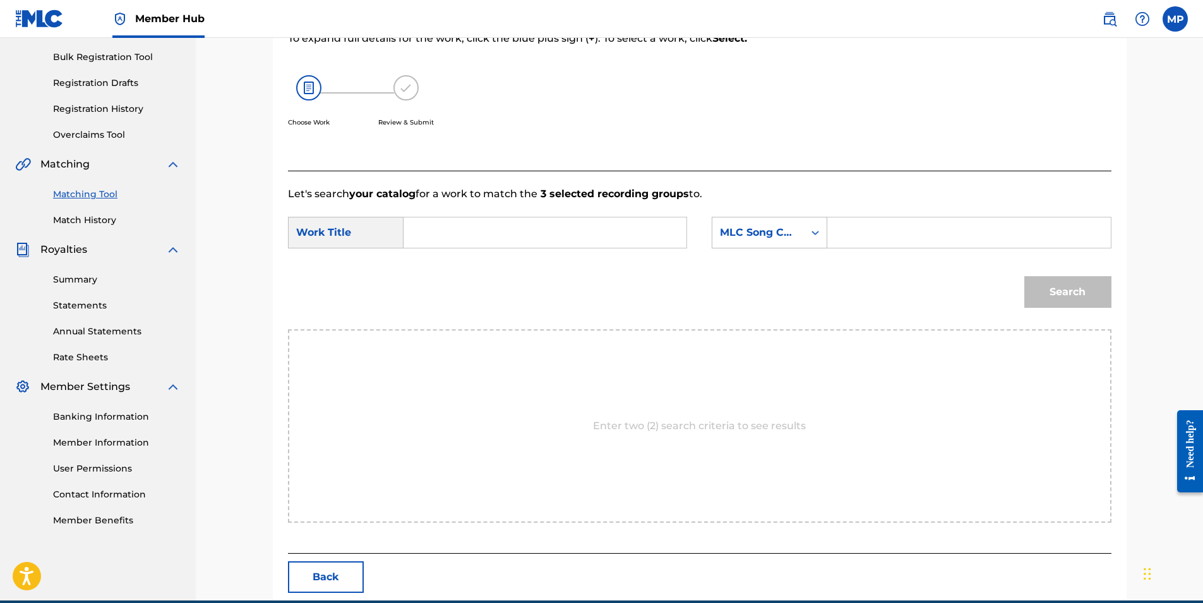
click at [886, 236] on input "Search Form" at bounding box center [968, 232] width 261 height 30
drag, startPoint x: 797, startPoint y: 225, endPoint x: 803, endPoint y: 227, distance: 6.4
click at [798, 225] on div "MLC Song Code" at bounding box center [758, 232] width 92 height 24
click at [775, 276] on div "Writer Name" at bounding box center [769, 264] width 114 height 32
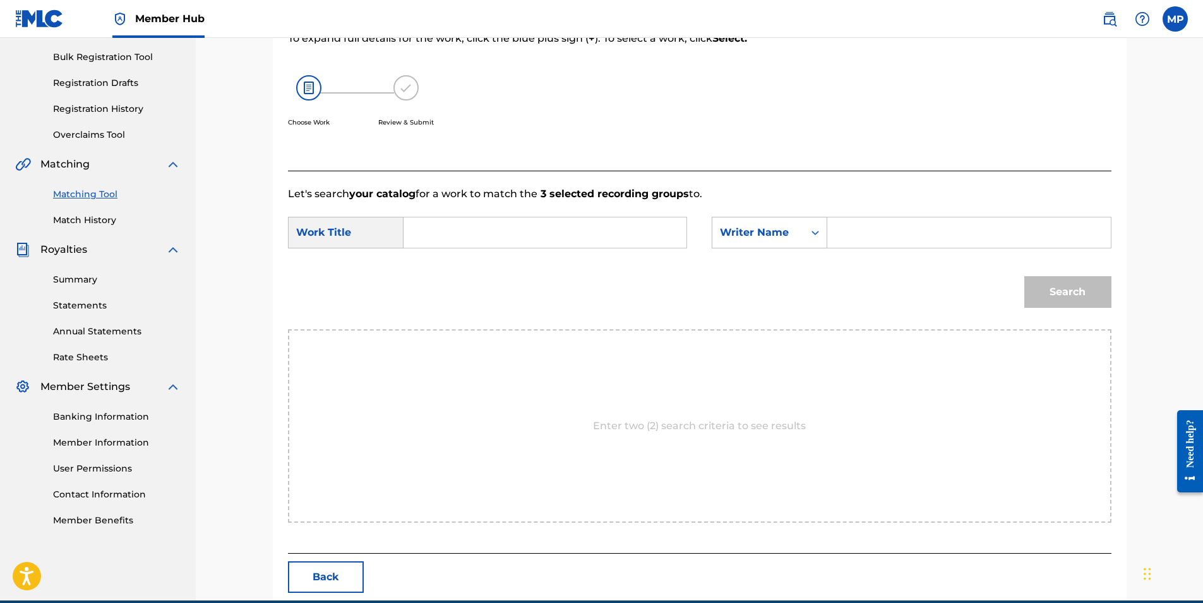
click at [865, 232] on input "Search Form" at bounding box center [968, 232] width 261 height 30
type input "DABOII"
click at [609, 241] on input "Search Form" at bounding box center [544, 232] width 261 height 30
paste input "2 MANY TEARS 2 HOLD"
type input "2 MANY TEARS 2 HOLD"
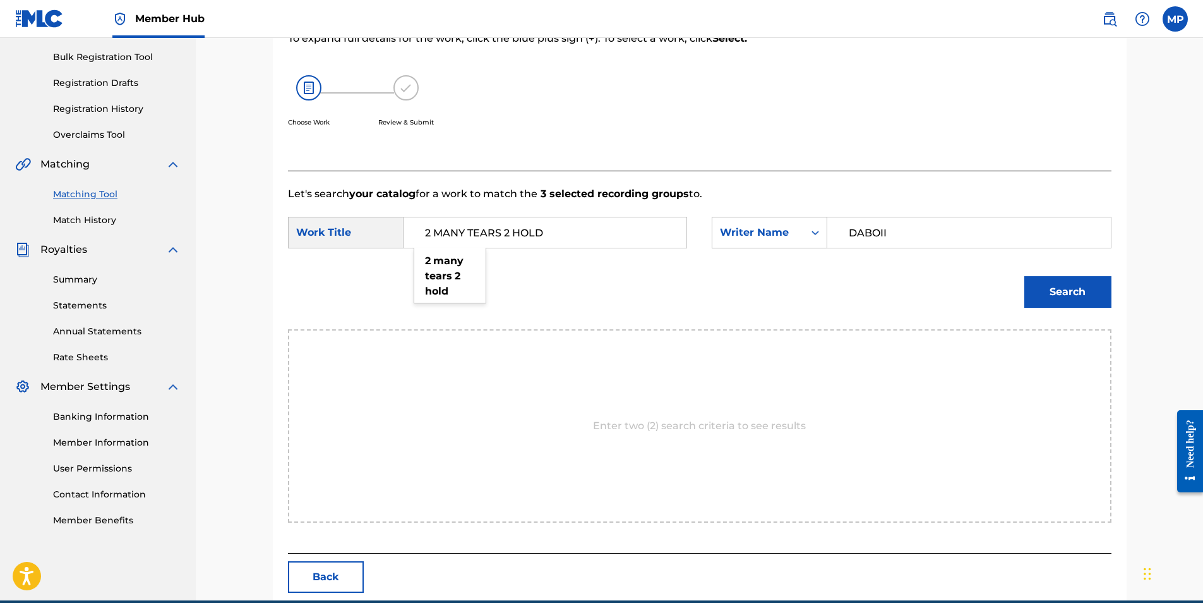
click at [1052, 308] on div "Search" at bounding box center [1064, 288] width 93 height 51
click at [1059, 302] on button "Search" at bounding box center [1067, 292] width 87 height 32
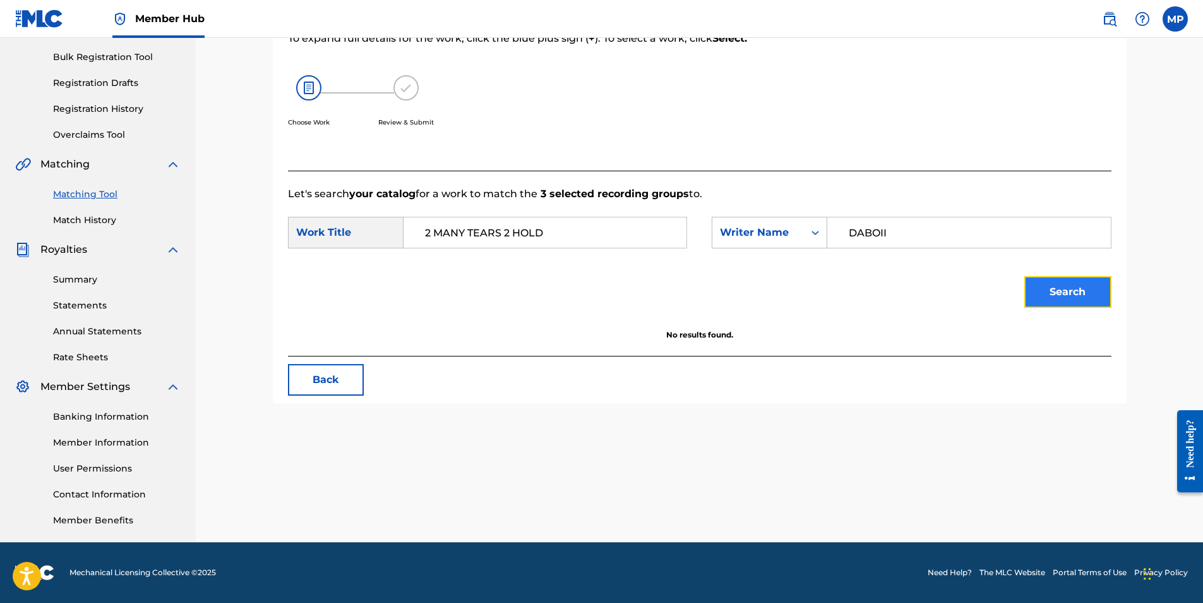
click at [1052, 303] on button "Search" at bounding box center [1067, 292] width 87 height 32
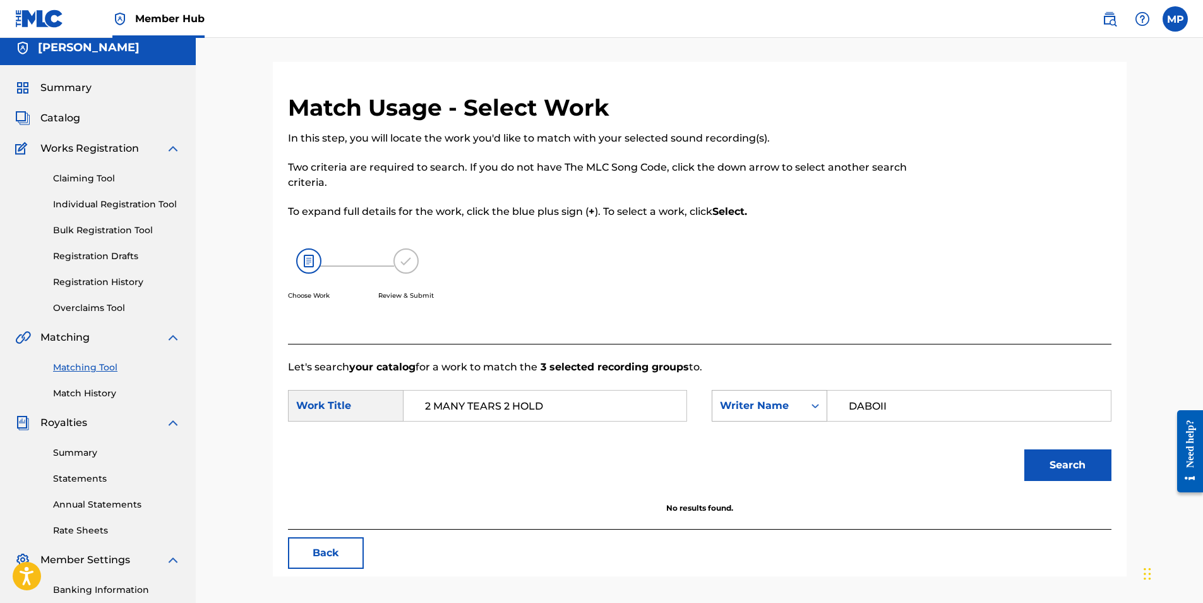
click at [793, 413] on div "Writer Name" at bounding box center [770, 406] width 116 height 32
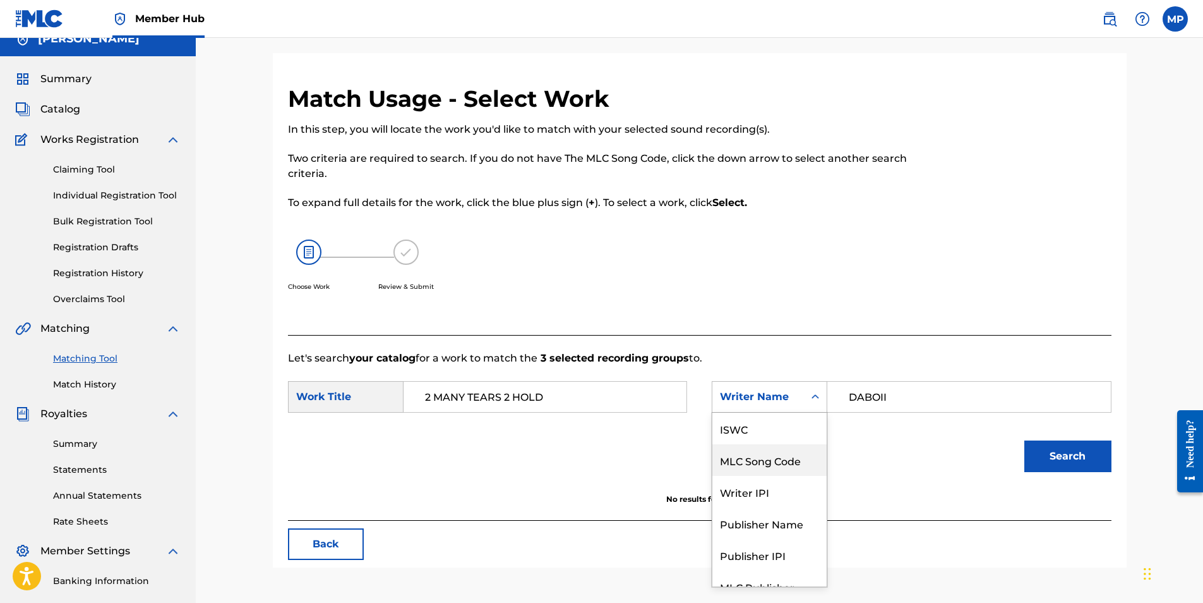
scroll to position [47, 0]
click at [784, 468] on div "Publisher Name" at bounding box center [769, 476] width 114 height 32
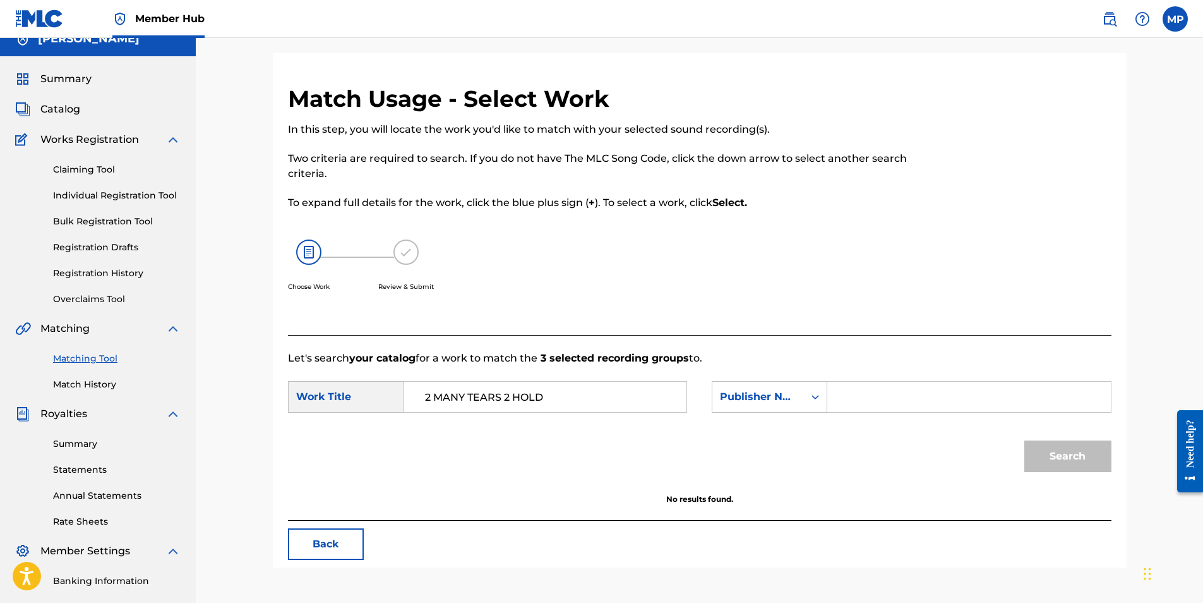
click at [884, 387] on input "Search Form" at bounding box center [968, 396] width 261 height 30
type input "DABOII"
click at [1024, 440] on button "Search" at bounding box center [1067, 456] width 87 height 32
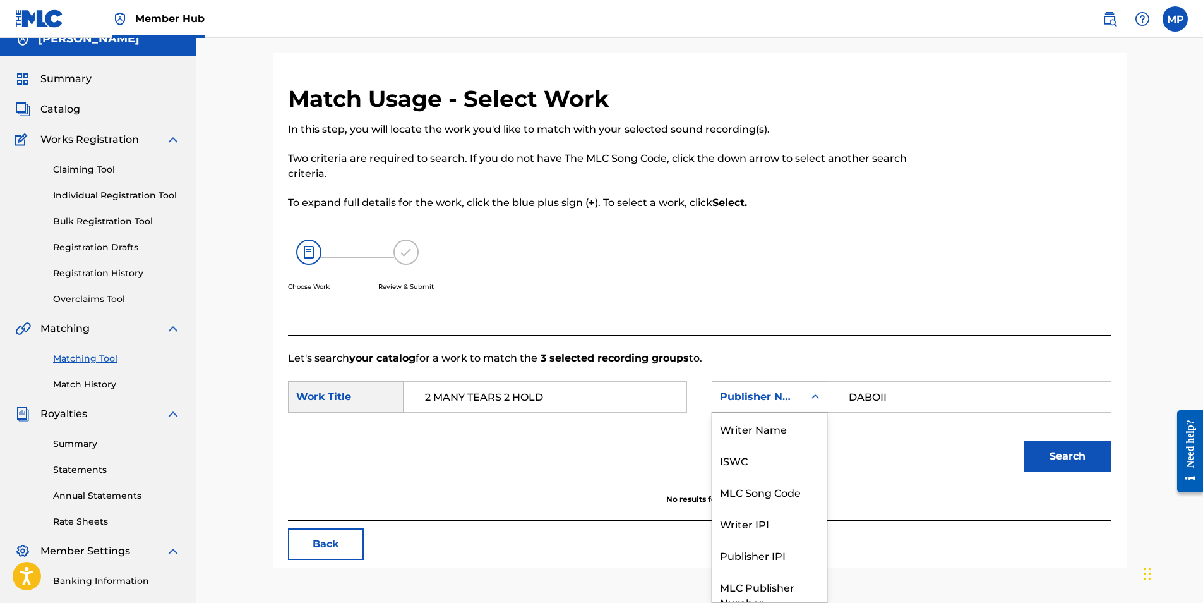
click at [772, 397] on div "Publisher Name" at bounding box center [758, 396] width 76 height 15
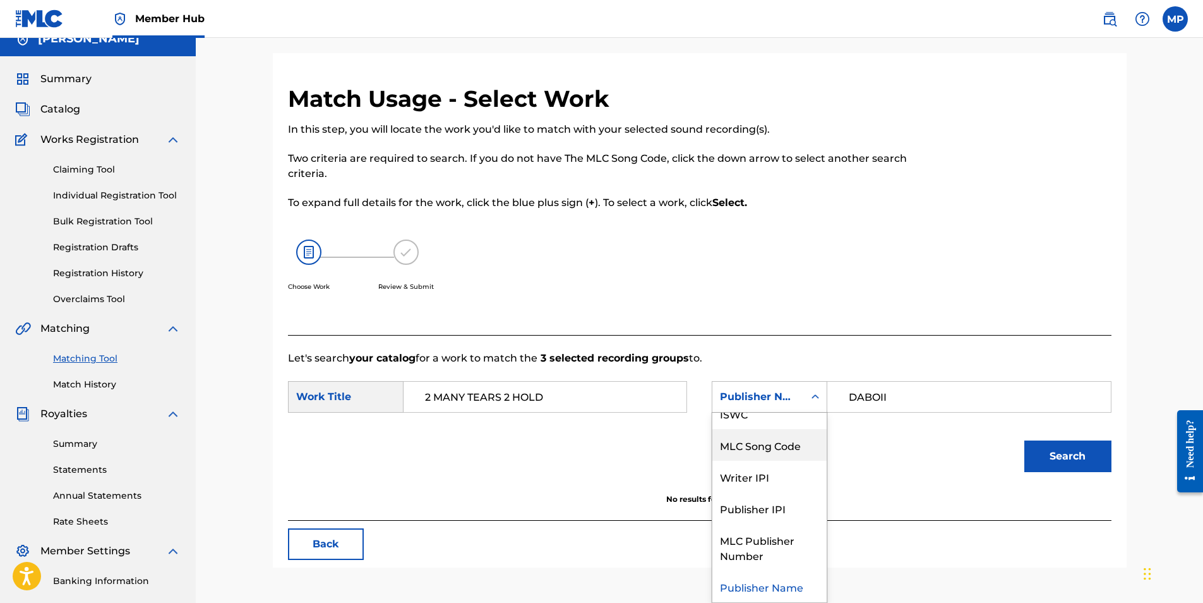
click at [771, 436] on div "MLC Song Code" at bounding box center [769, 445] width 114 height 32
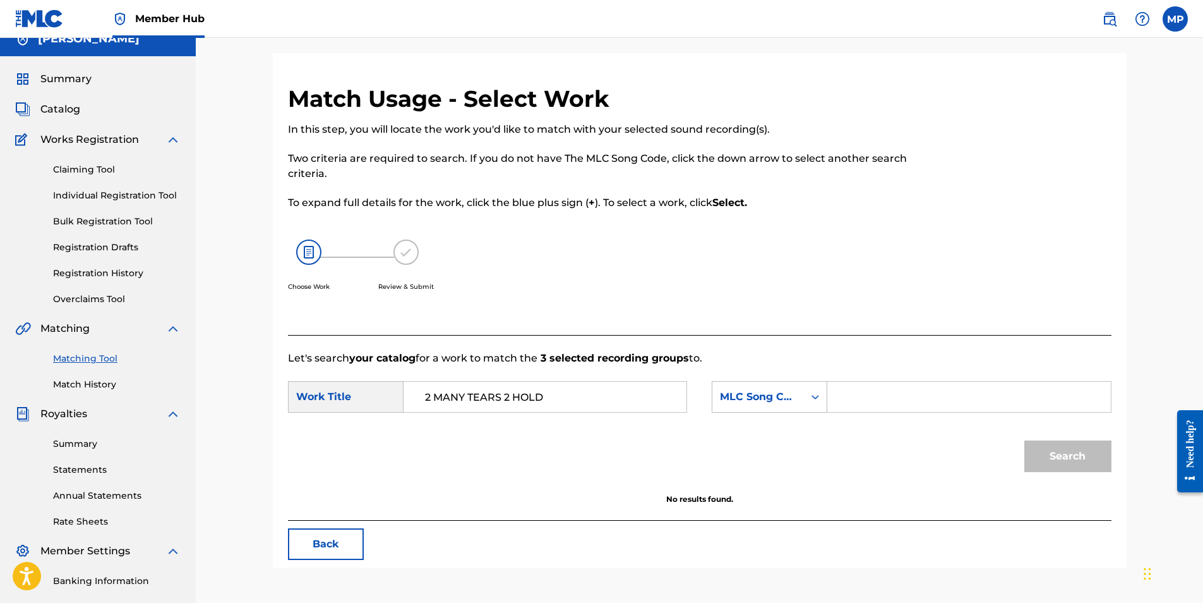
paste input "2E2Q8I"
type input "2E2Q8I"
click at [1064, 455] on button "Search" at bounding box center [1067, 456] width 87 height 32
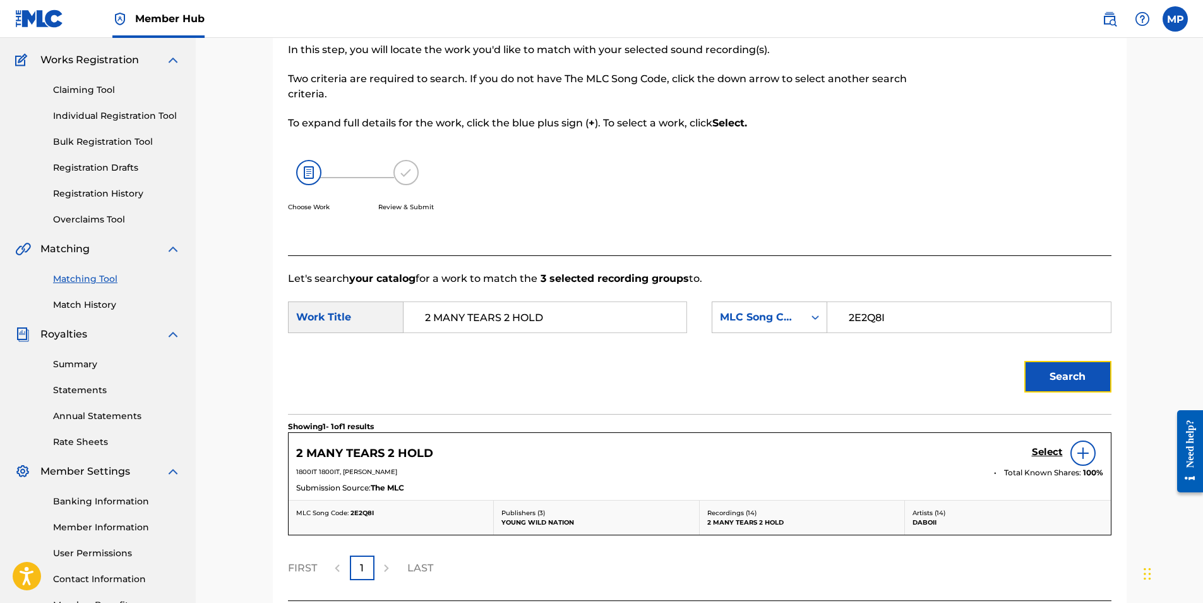
scroll to position [143, 0]
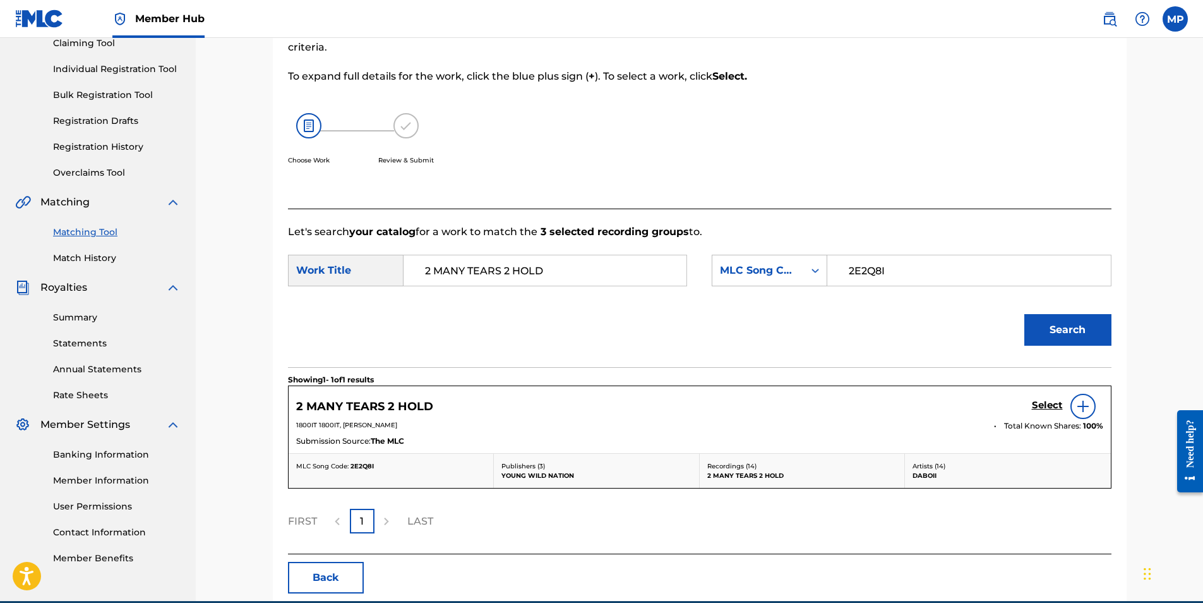
click at [1078, 409] on img at bounding box center [1083, 406] width 15 height 15
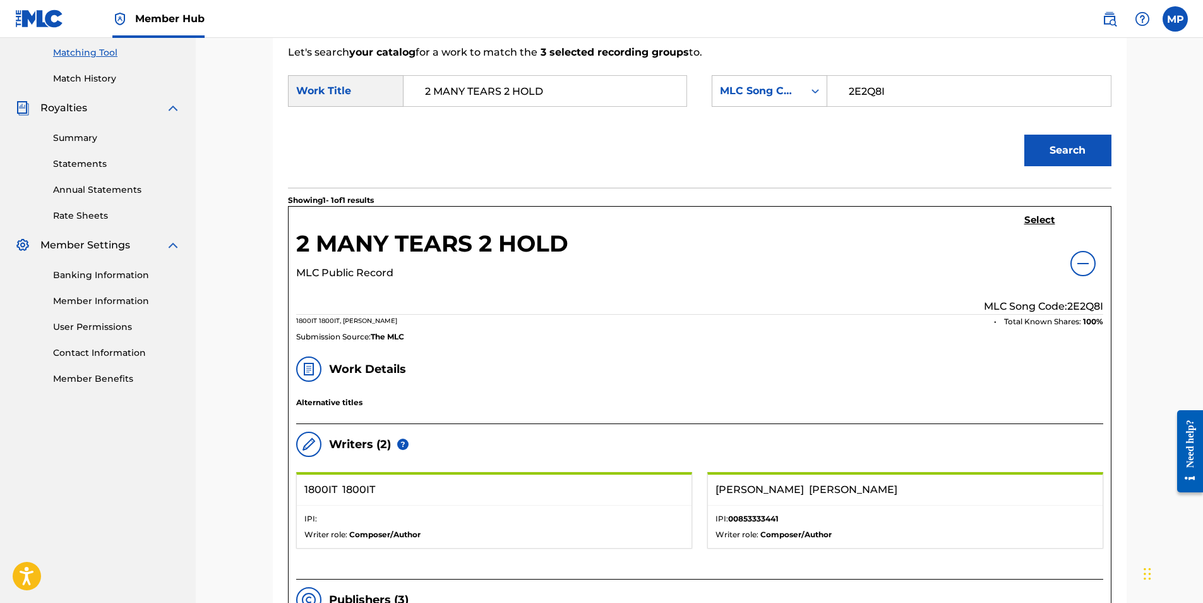
scroll to position [70, 0]
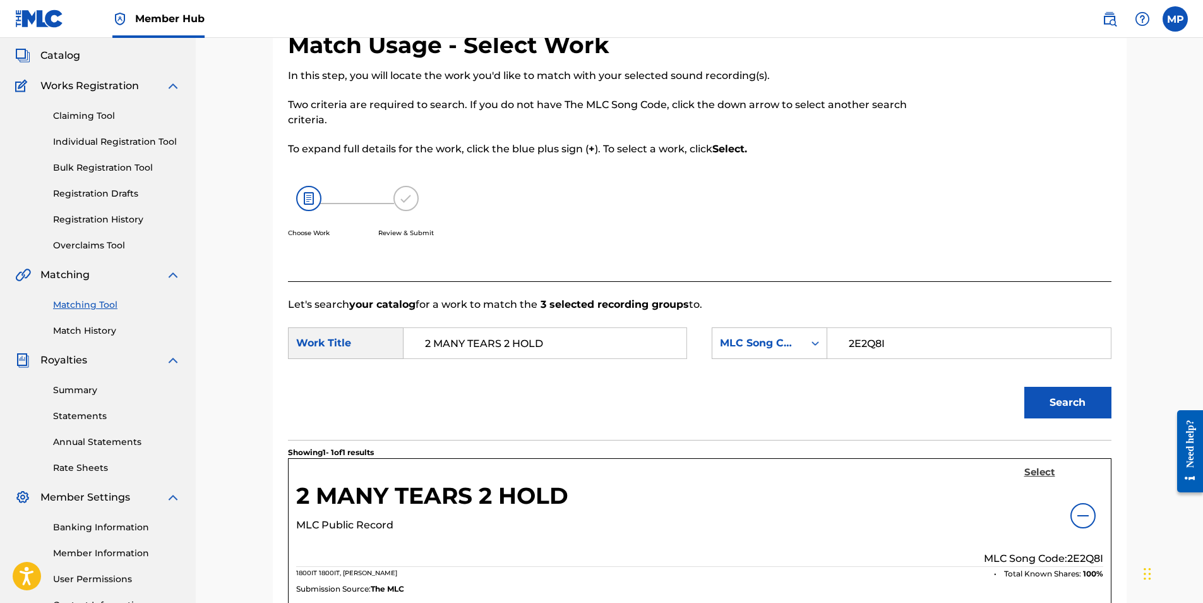
click at [1047, 475] on h5 "Select" at bounding box center [1039, 472] width 31 height 12
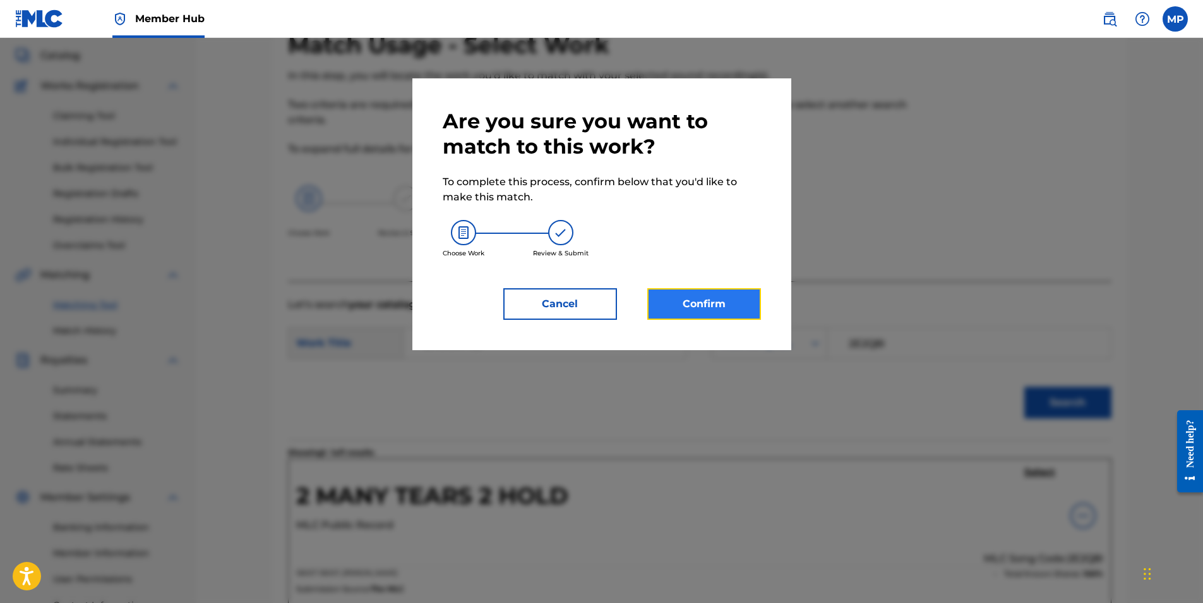
click at [695, 305] on button "Confirm" at bounding box center [704, 304] width 114 height 32
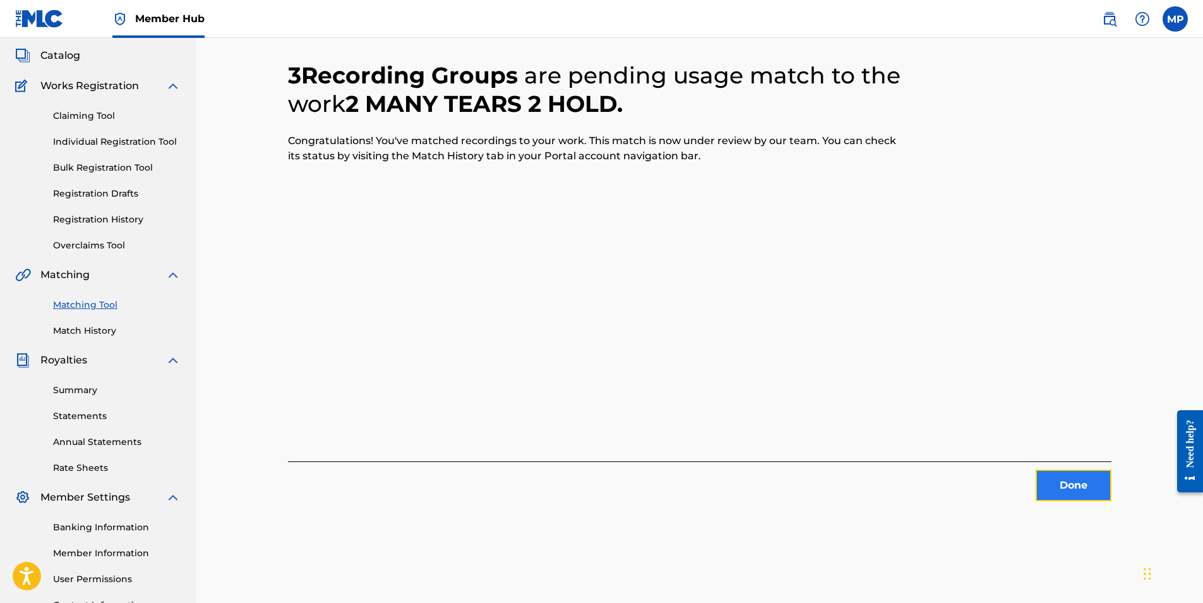
click at [1054, 477] on button "Done" at bounding box center [1074, 485] width 76 height 32
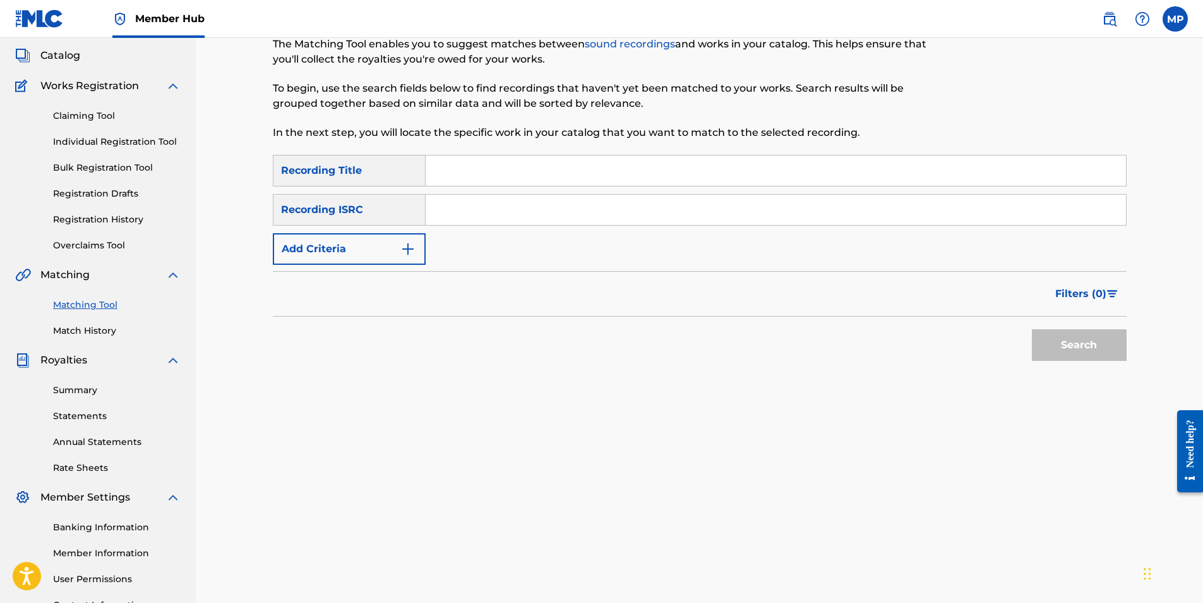
click at [521, 201] on input "Search Form" at bounding box center [776, 210] width 700 height 30
click at [449, 172] on input "Search Form" at bounding box center [776, 170] width 700 height 30
click at [1119, 353] on button "Search" at bounding box center [1079, 345] width 95 height 32
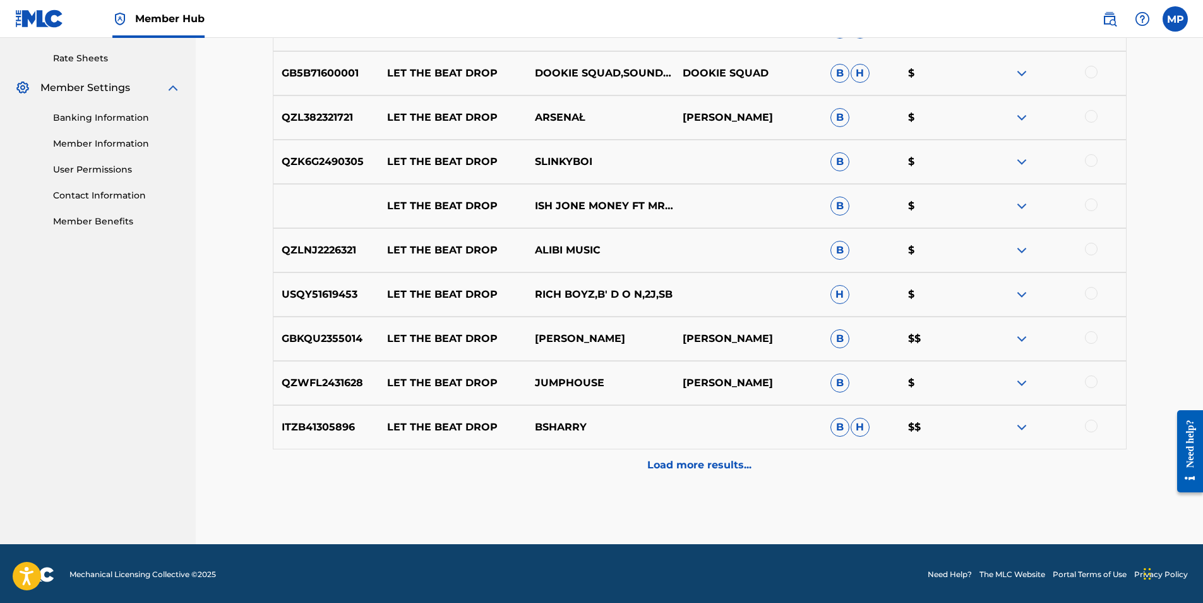
scroll to position [481, 0]
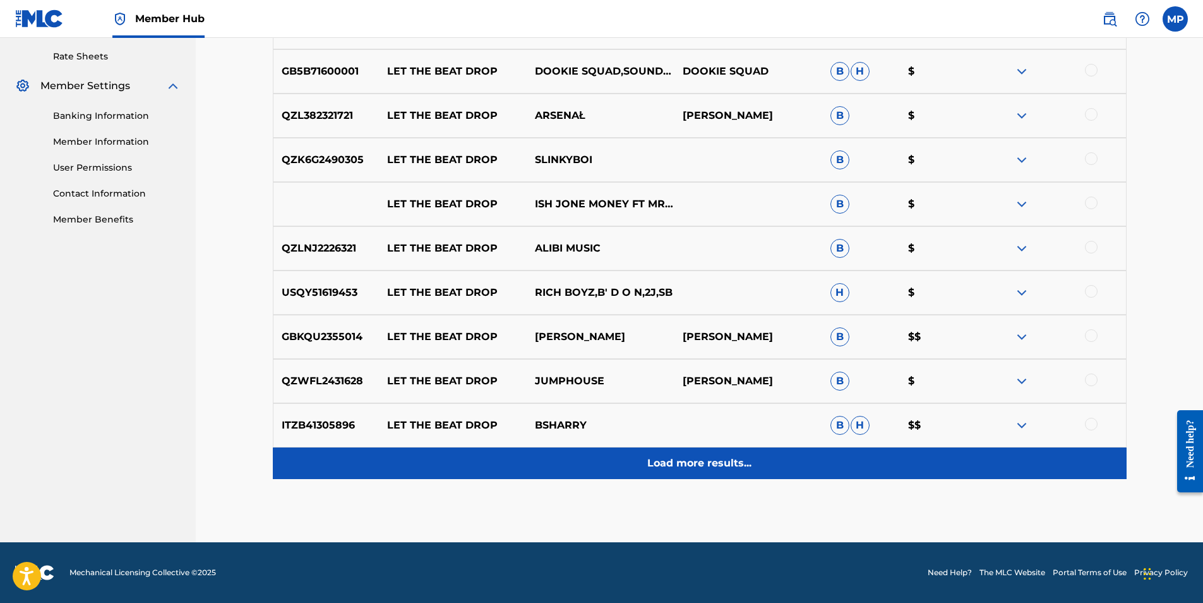
click at [690, 460] on p "Load more results..." at bounding box center [699, 462] width 104 height 15
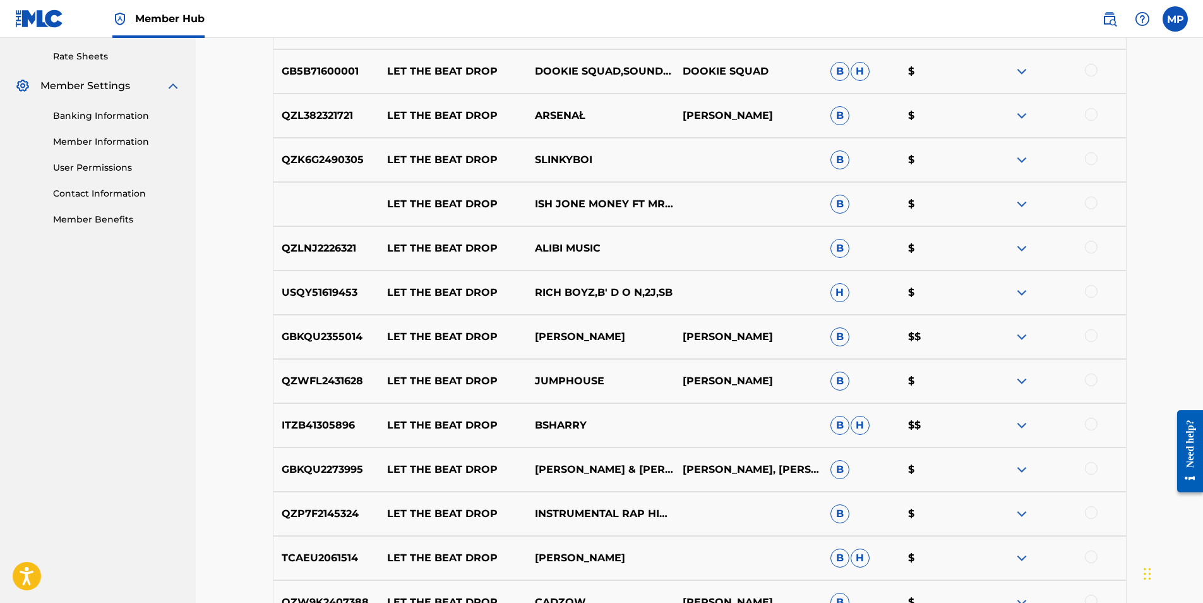
click at [536, 61] on div "GB5B71600001 LET THE BEAT DROP DOOKIE SQUAD,SOUNDSCI,MCM DOOKIE SQUAD B H $" at bounding box center [700, 71] width 854 height 44
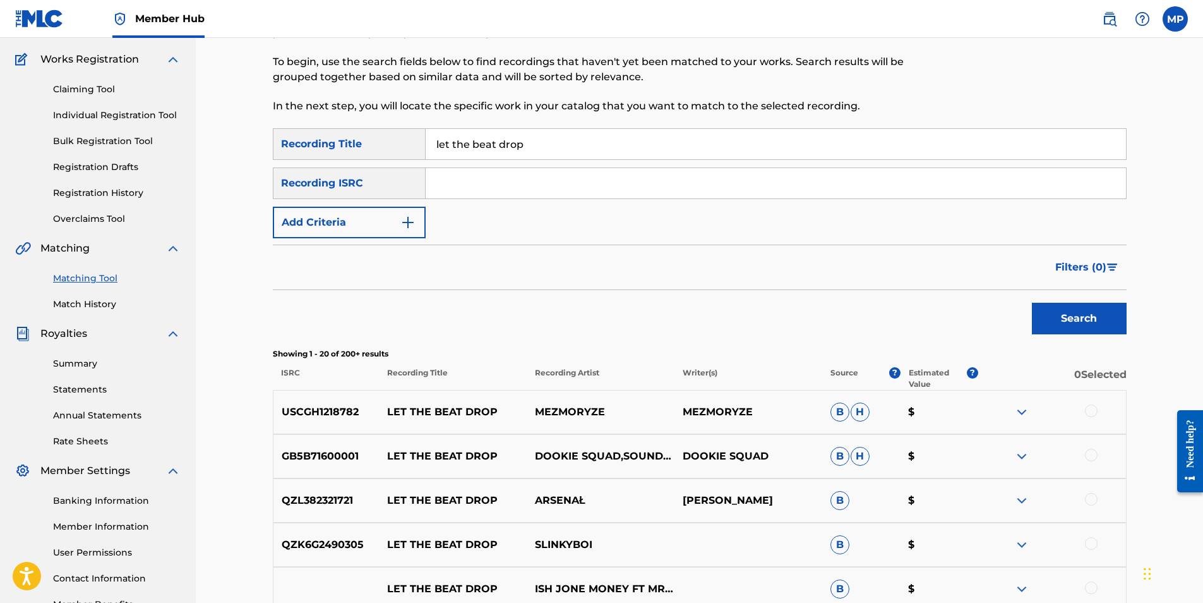
scroll to position [0, 0]
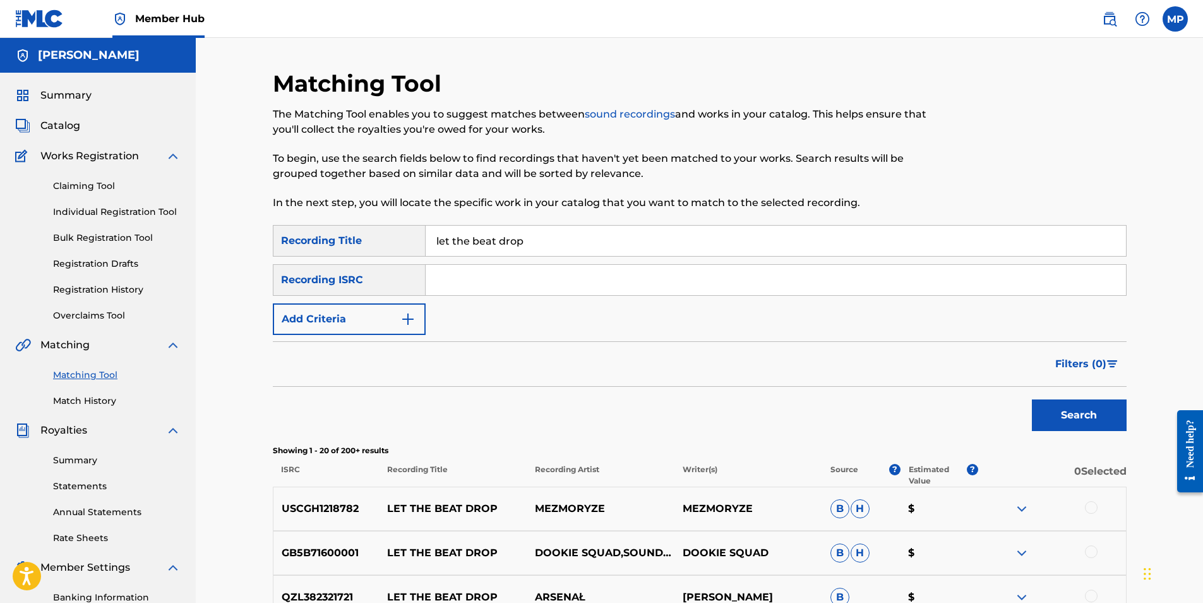
click at [582, 237] on input "let the beat drop" at bounding box center [776, 240] width 700 height 30
type input "let the beat drop BABY MONEY"
click at [1032, 399] on button "Search" at bounding box center [1079, 415] width 95 height 32
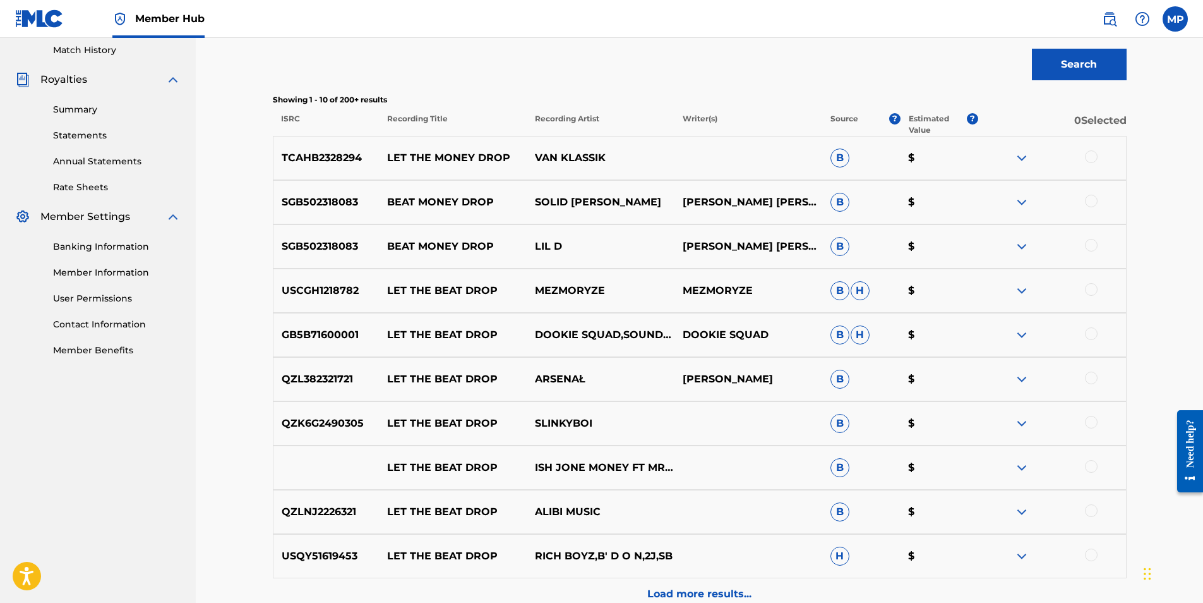
scroll to position [379, 0]
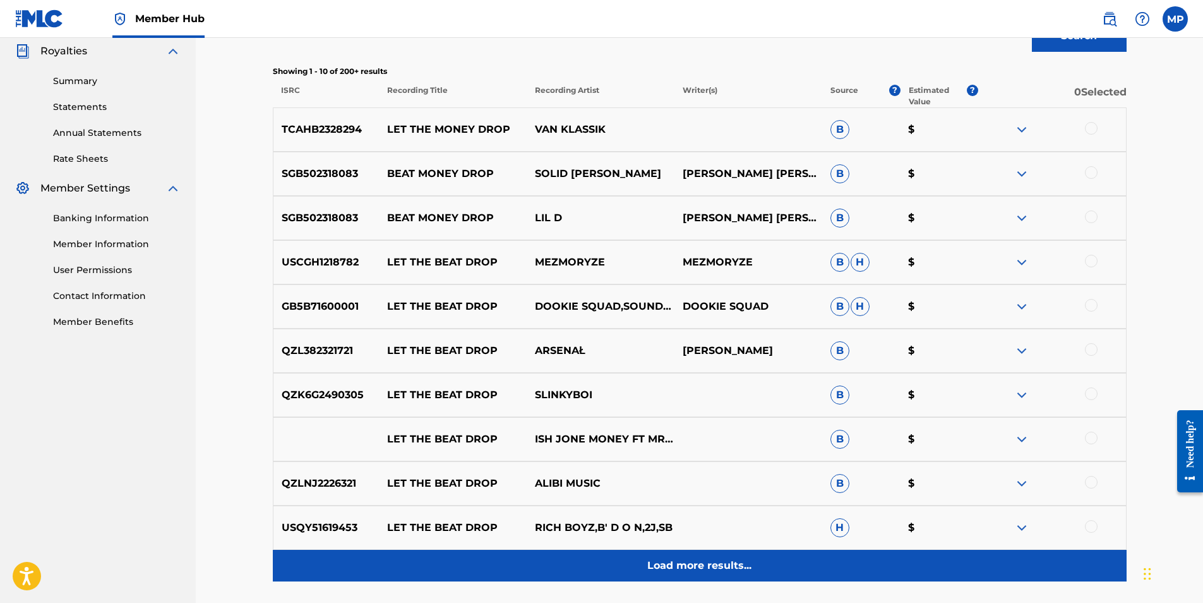
click at [704, 569] on p "Load more results..." at bounding box center [699, 565] width 104 height 15
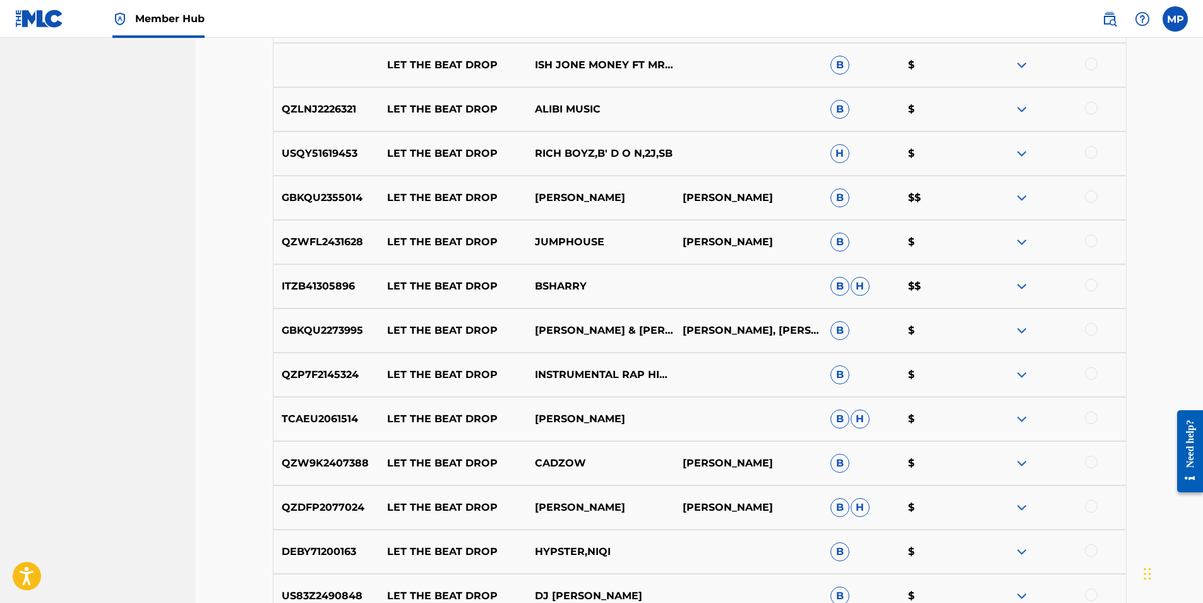
scroll to position [608, 0]
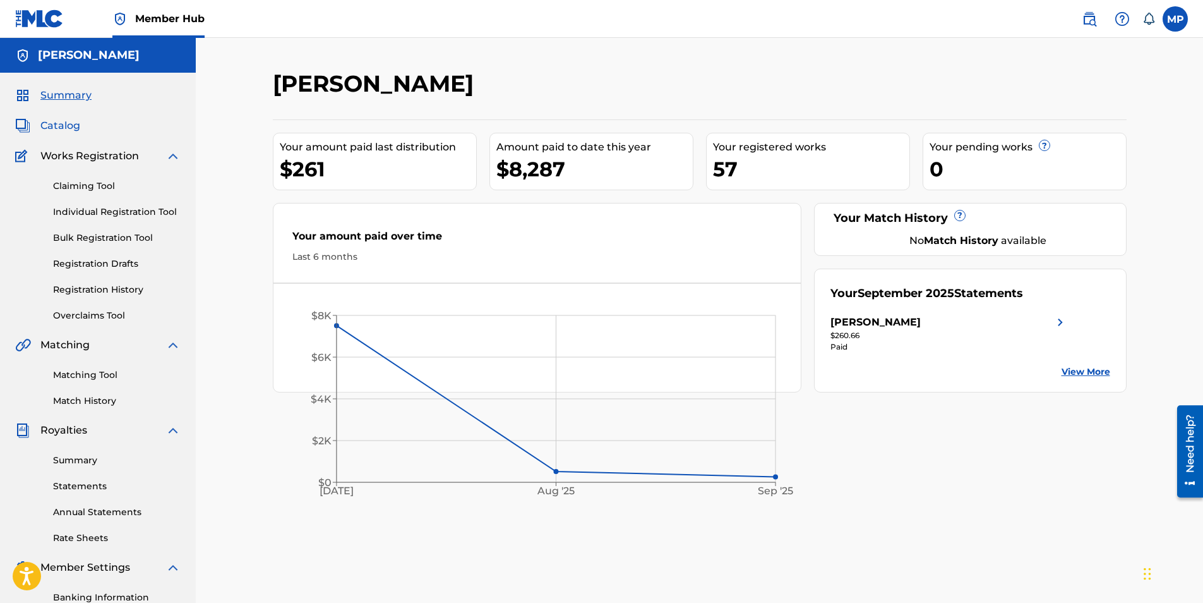
click at [71, 130] on span "Catalog" at bounding box center [60, 125] width 40 height 15
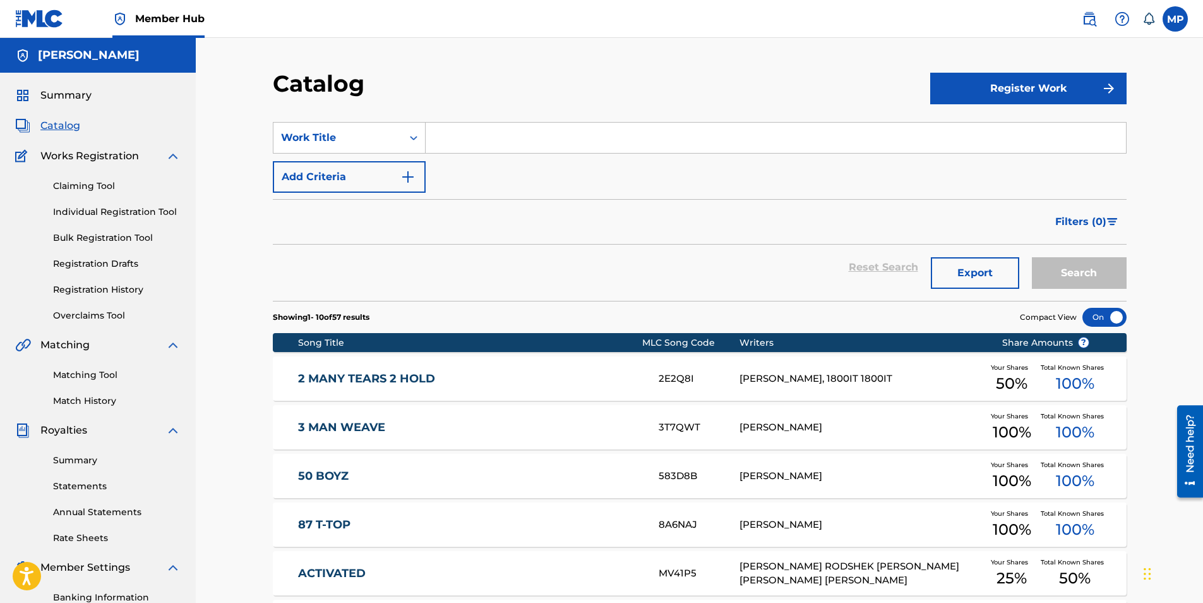
click at [435, 377] on link "2 MANY TEARS 2 HOLD" at bounding box center [470, 378] width 344 height 15
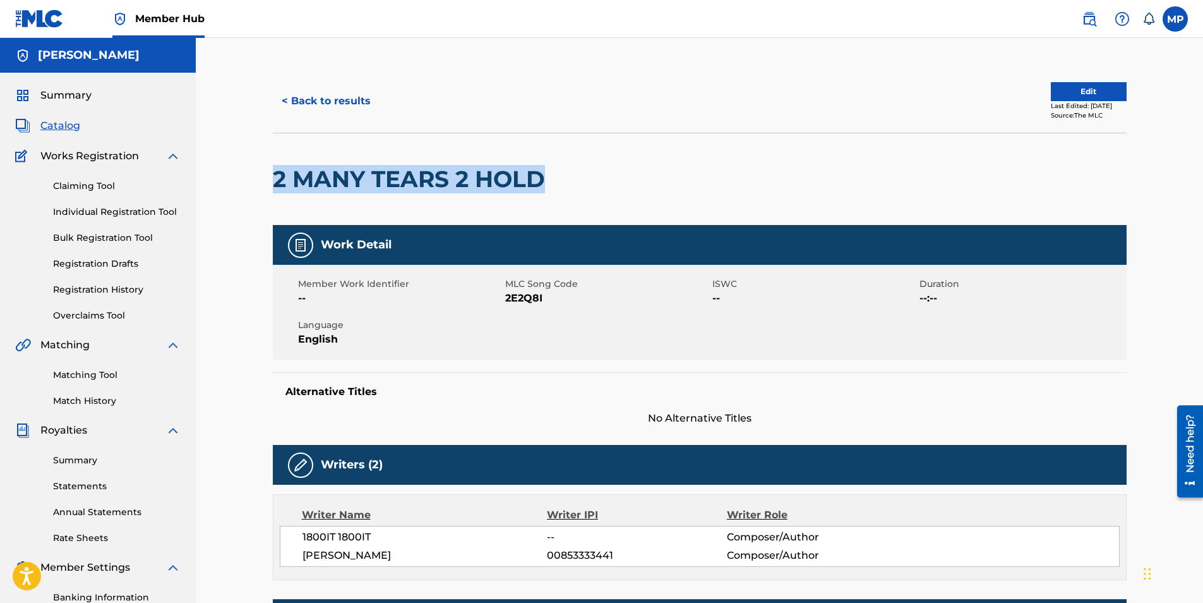
drag, startPoint x: 546, startPoint y: 177, endPoint x: 253, endPoint y: 172, distance: 293.7
drag, startPoint x: 253, startPoint y: 172, endPoint x: 318, endPoint y: 183, distance: 65.9
copy h2 "2 MANY TEARS 2 HOLD"
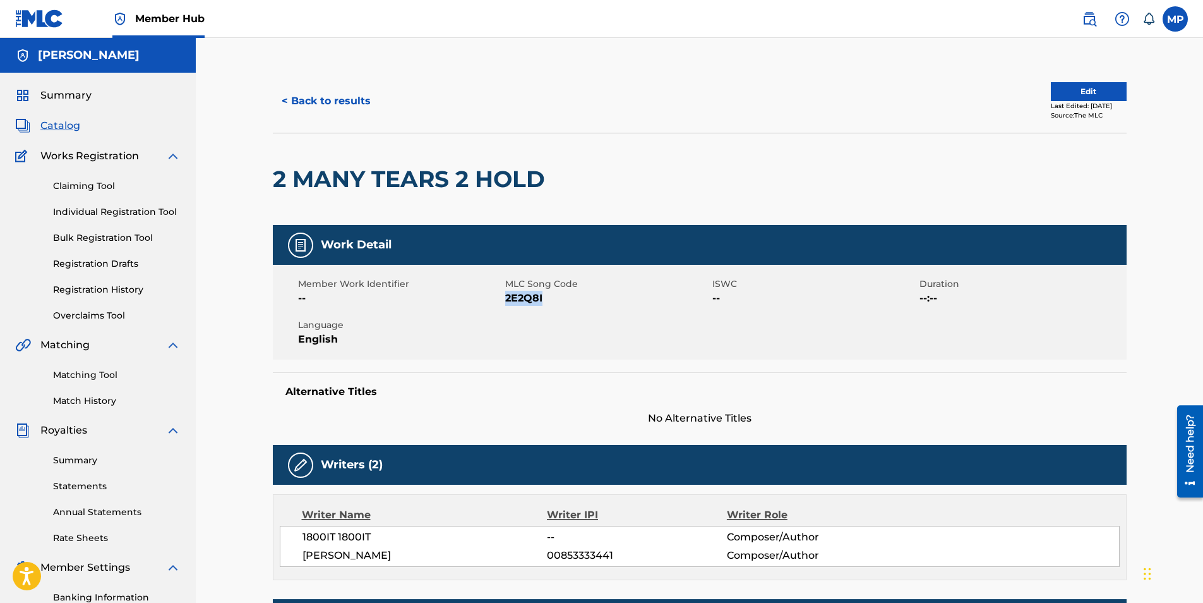
drag, startPoint x: 541, startPoint y: 295, endPoint x: 507, endPoint y: 300, distance: 34.5
click at [507, 300] on span "2E2Q8I" at bounding box center [607, 298] width 204 height 15
drag, startPoint x: 507, startPoint y: 300, endPoint x: 515, endPoint y: 301, distance: 8.2
copy span "2E2Q8I"
click at [72, 129] on span "Catalog" at bounding box center [60, 125] width 40 height 15
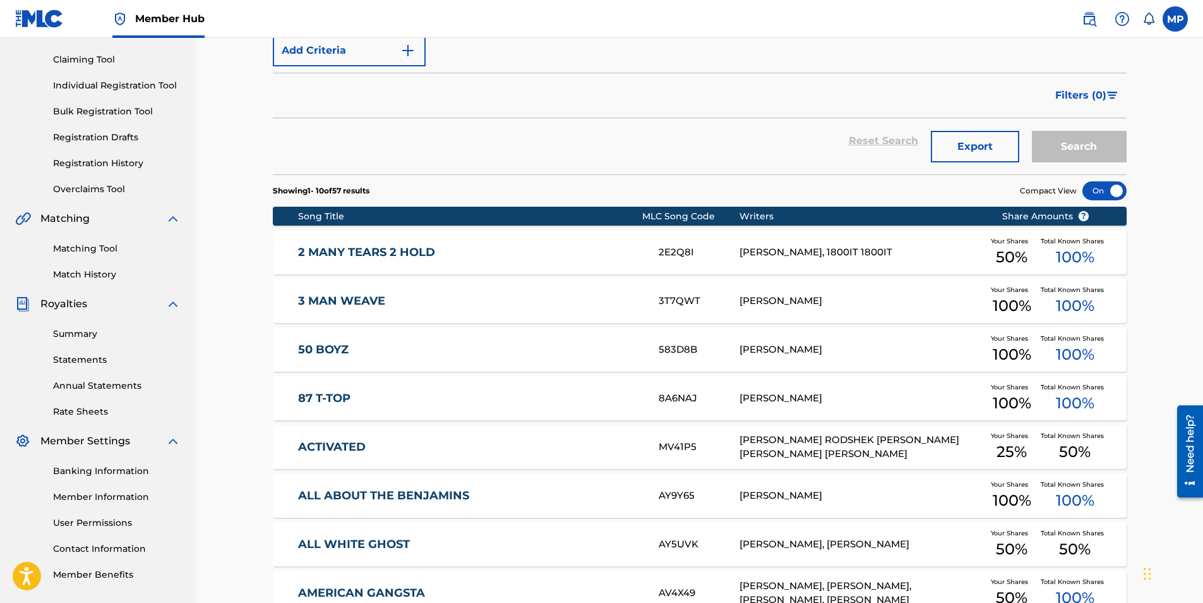
scroll to position [361, 0]
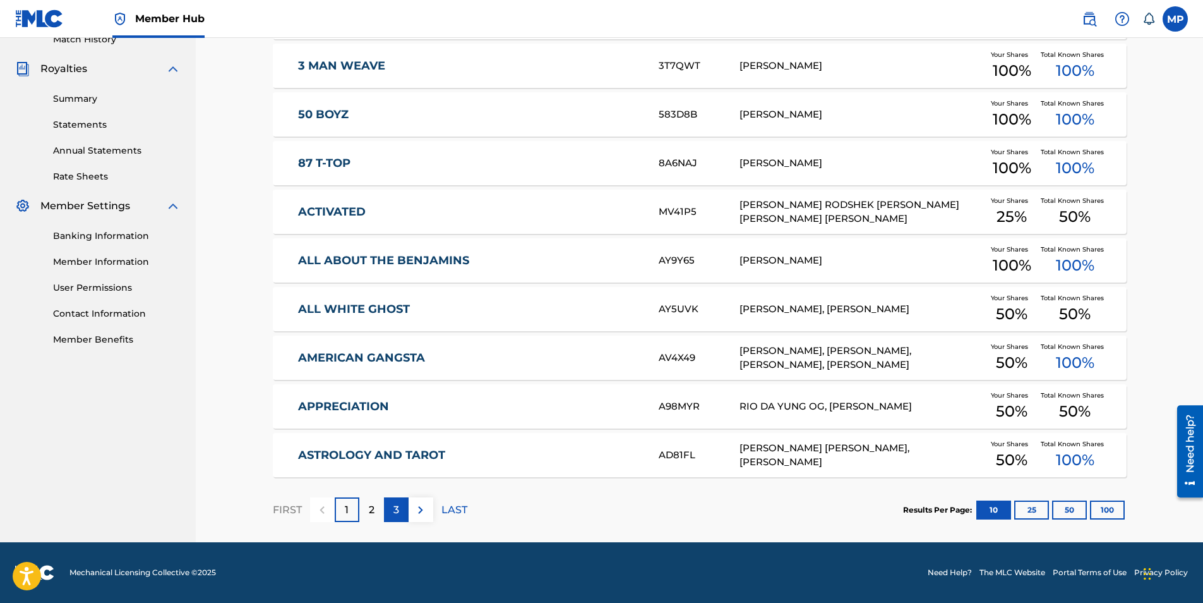
click at [404, 507] on div "3" at bounding box center [396, 509] width 25 height 25
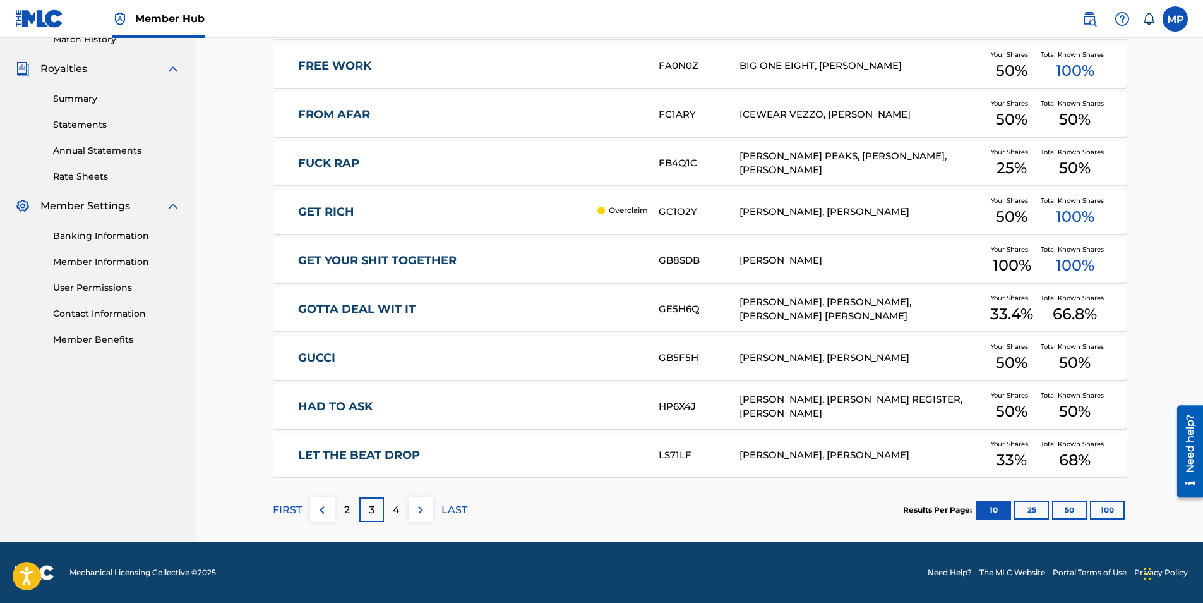
click at [420, 456] on link "LET THE BEAT DROP" at bounding box center [470, 455] width 344 height 15
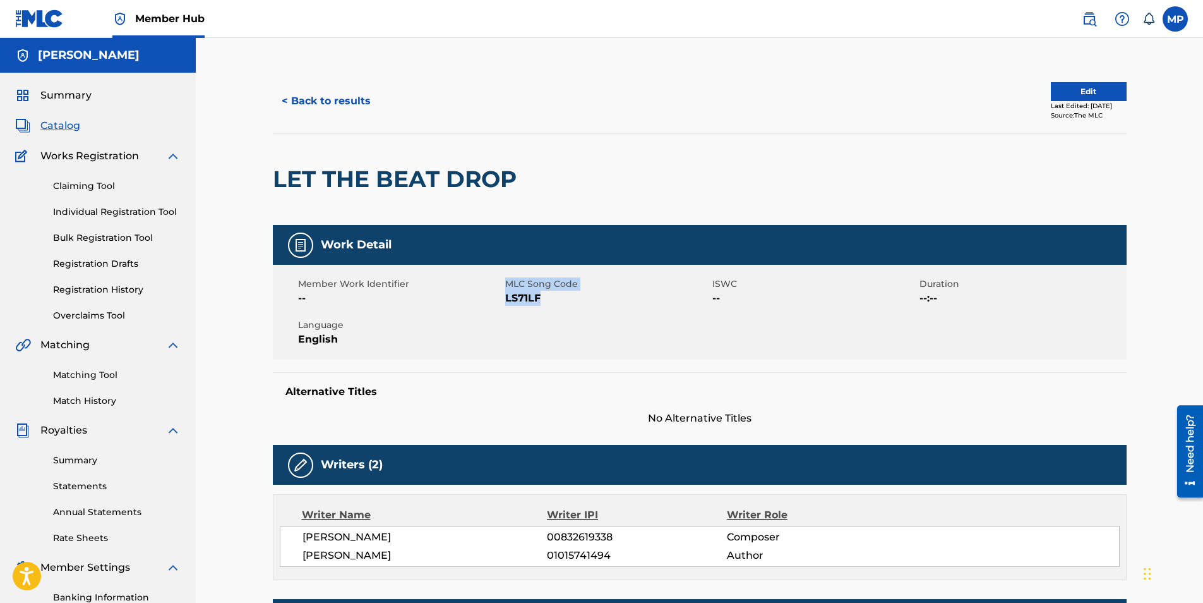
drag, startPoint x: 538, startPoint y: 298, endPoint x: 502, endPoint y: 296, distance: 36.1
click at [502, 296] on div "Member Work Identifier -- MLC Song Code LS71LF ISWC -- Duration --:-- Language …" at bounding box center [700, 312] width 854 height 95
drag, startPoint x: 502, startPoint y: 296, endPoint x: 513, endPoint y: 297, distance: 11.4
drag, startPoint x: 513, startPoint y: 297, endPoint x: 486, endPoint y: 321, distance: 35.8
click at [482, 325] on span "Language" at bounding box center [400, 324] width 204 height 13
